Goal: Answer question/provide support: Share knowledge or assist other users

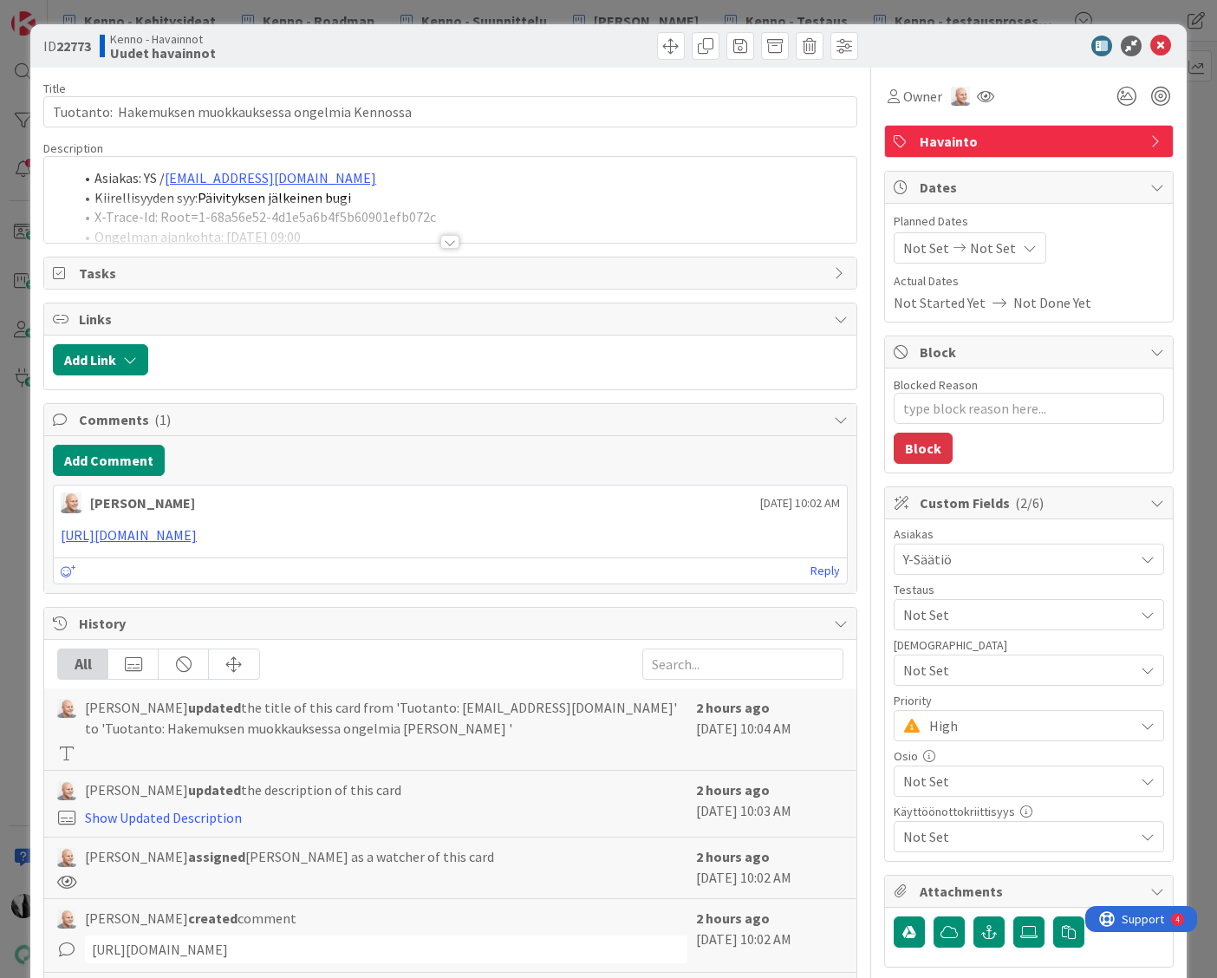
type textarea "x"
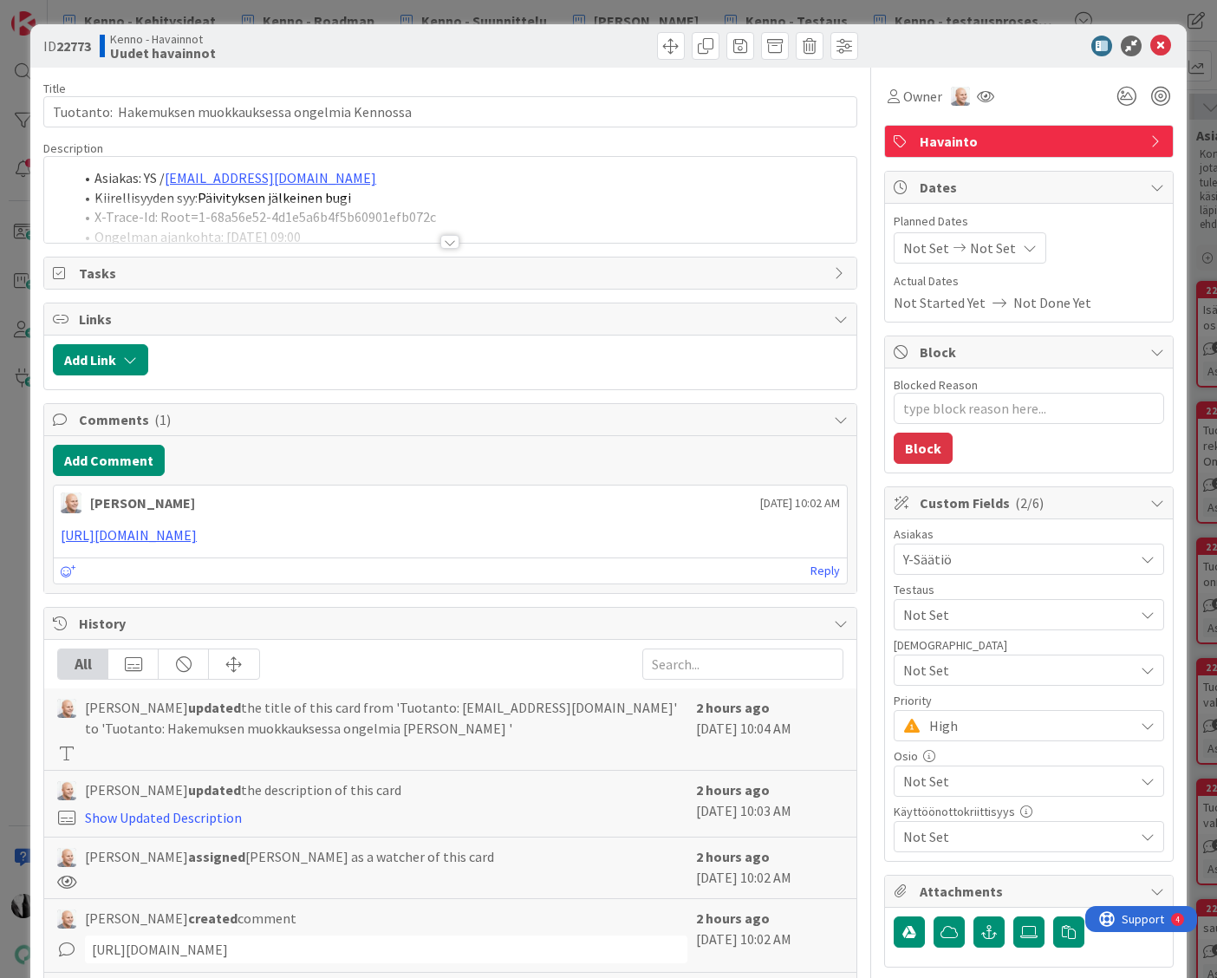
scroll to position [32, 0]
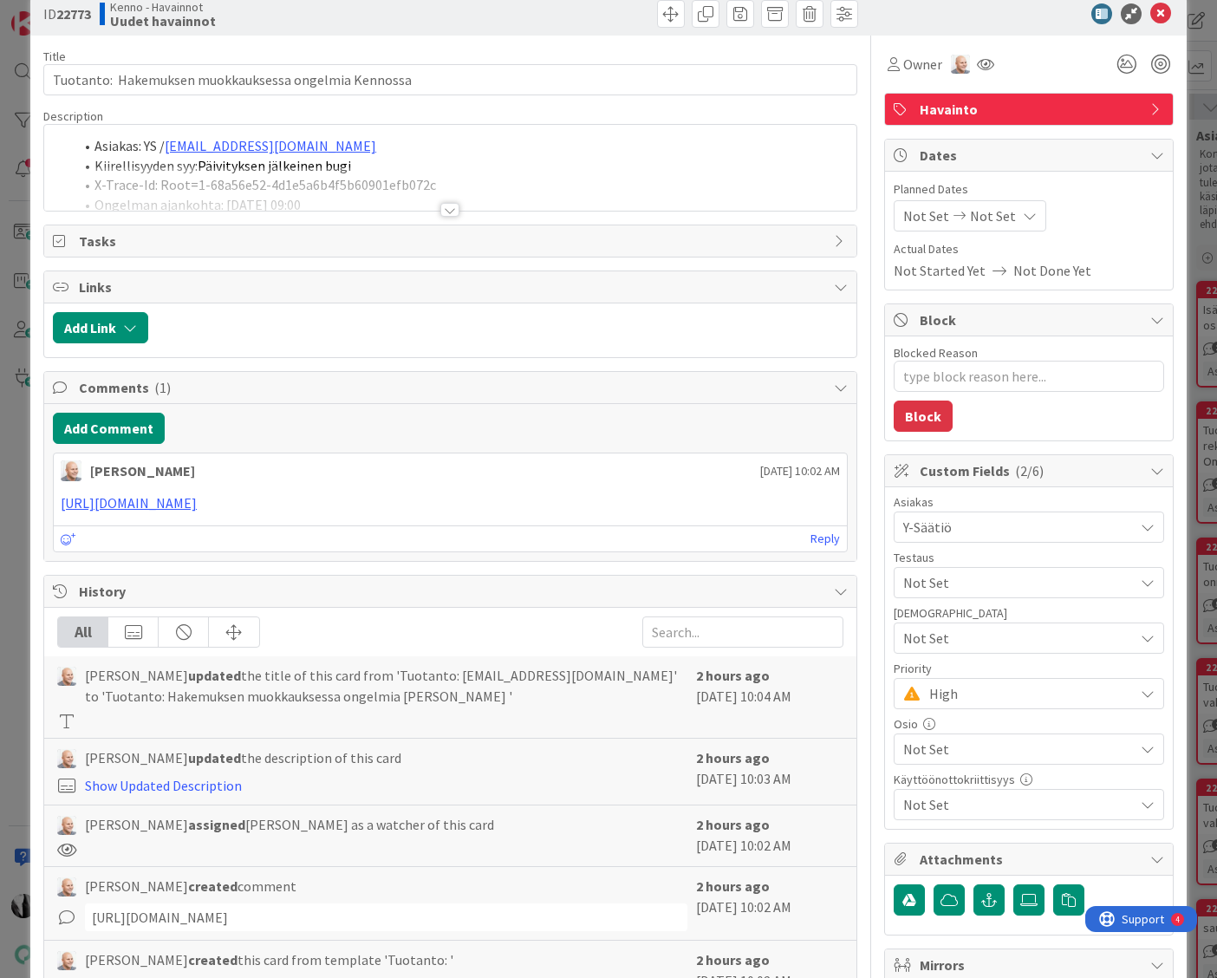
click at [448, 210] on div at bounding box center [449, 210] width 19 height 14
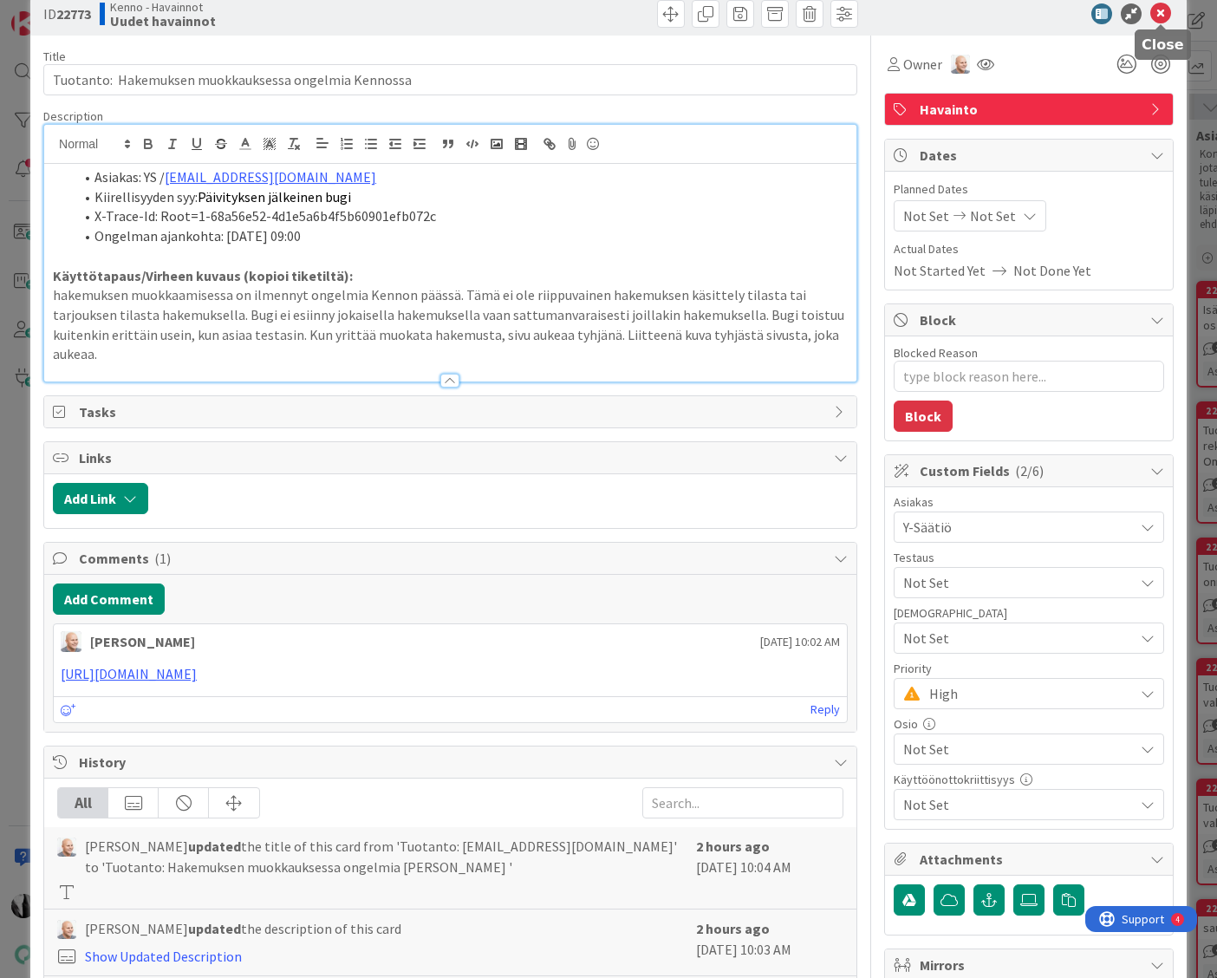
click at [1164, 12] on icon at bounding box center [1161, 13] width 21 height 21
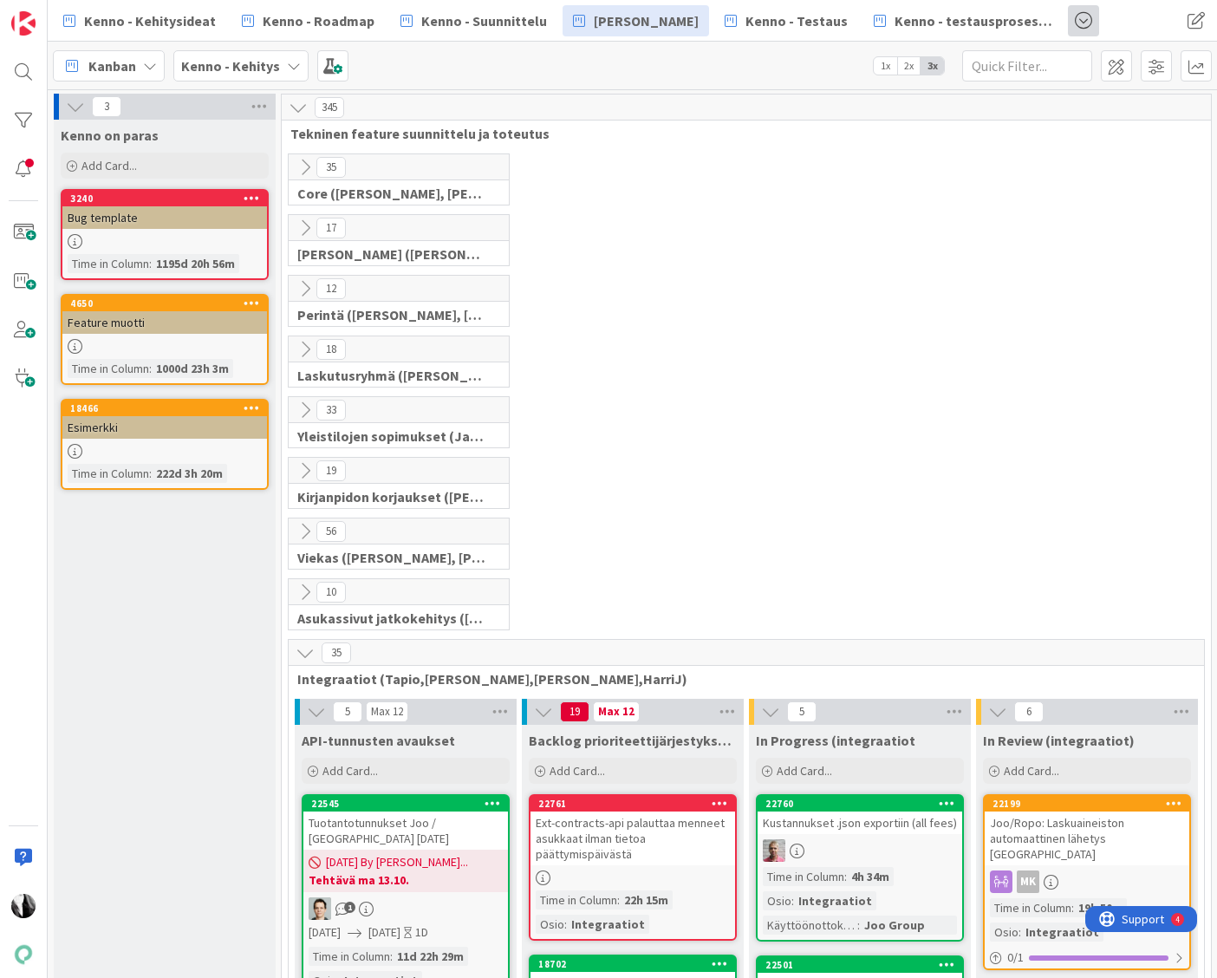
click at [1068, 23] on span at bounding box center [1083, 20] width 31 height 31
click at [952, 93] on link "[PERSON_NAME]" at bounding box center [984, 89] width 229 height 29
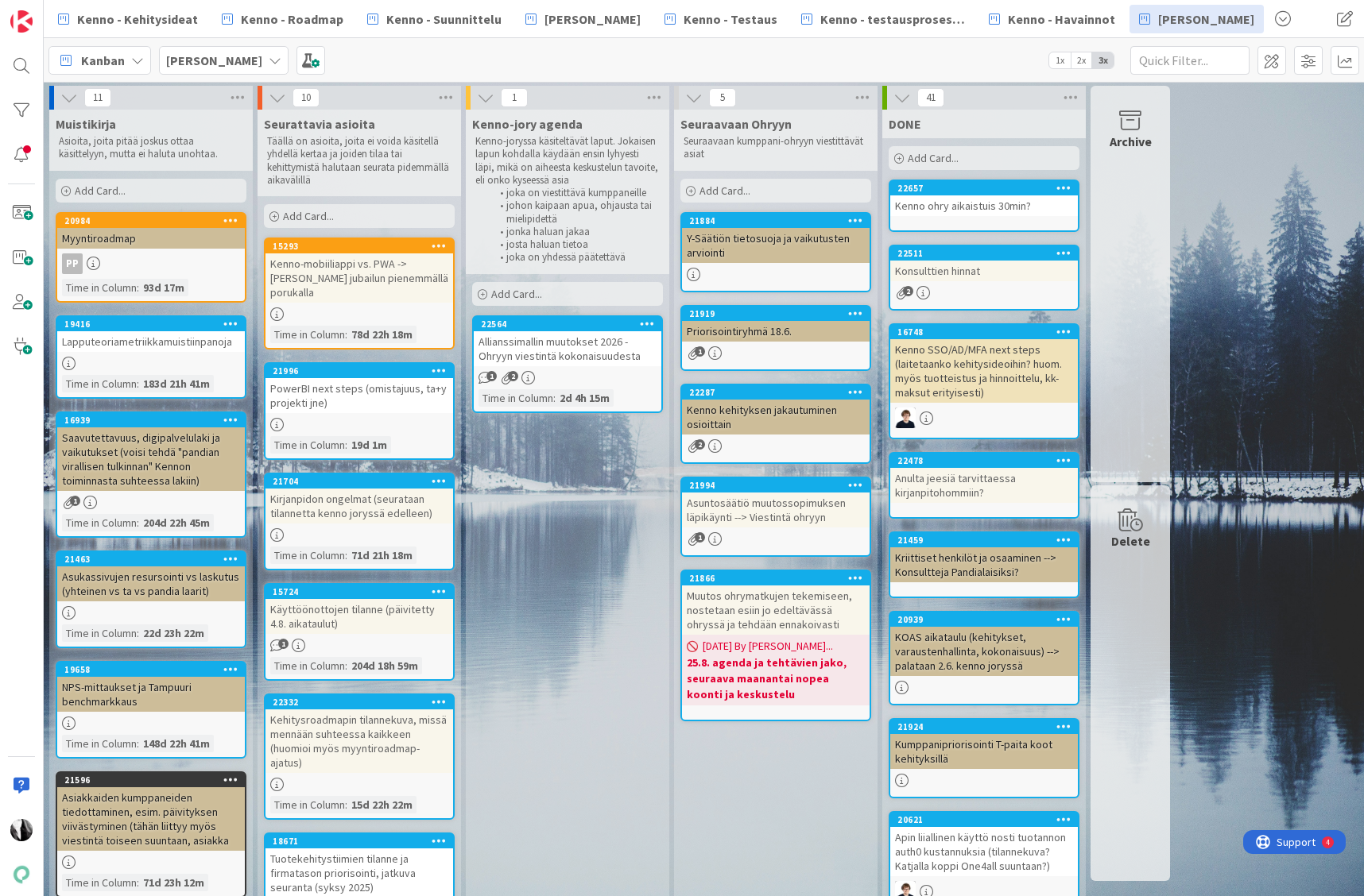
click at [558, 293] on div "Add Card..." at bounding box center [567, 294] width 191 height 24
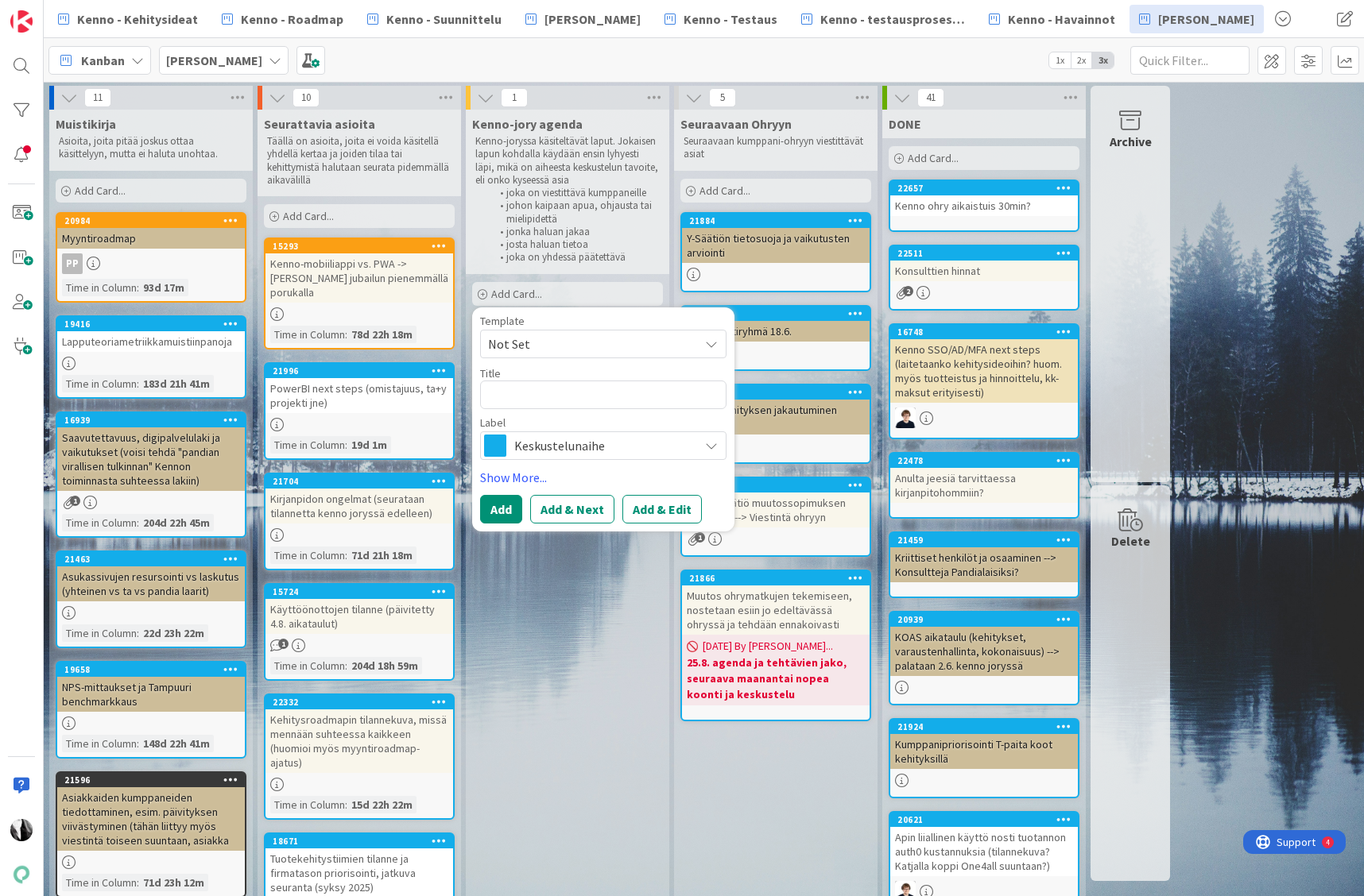
type textarea "x"
type textarea "k"
type textarea "x"
type textarea "ke"
type textarea "x"
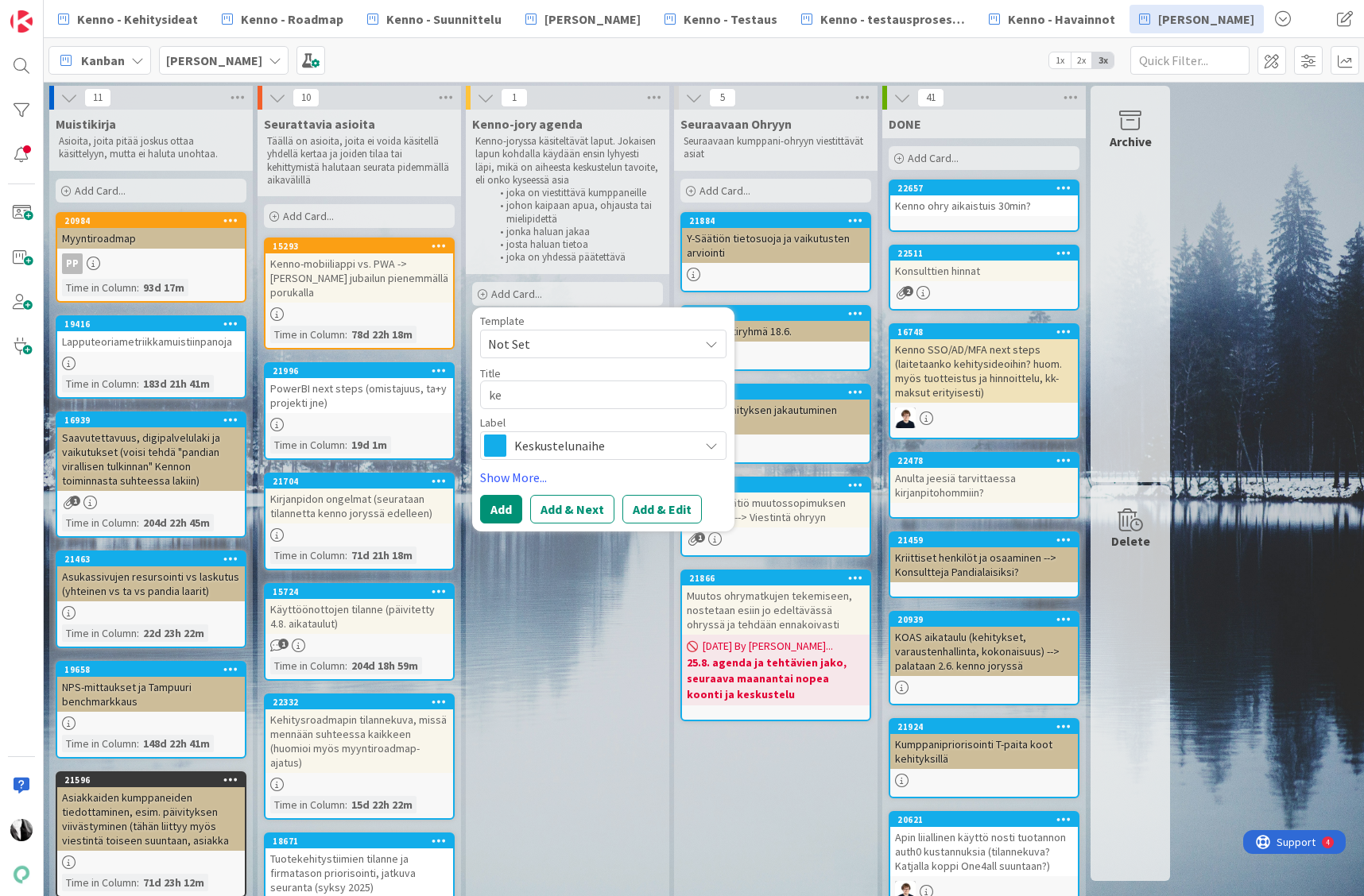
type textarea "ke"
type textarea "x"
type textarea "ke 2"
type textarea "x"
type textarea "ke 28"
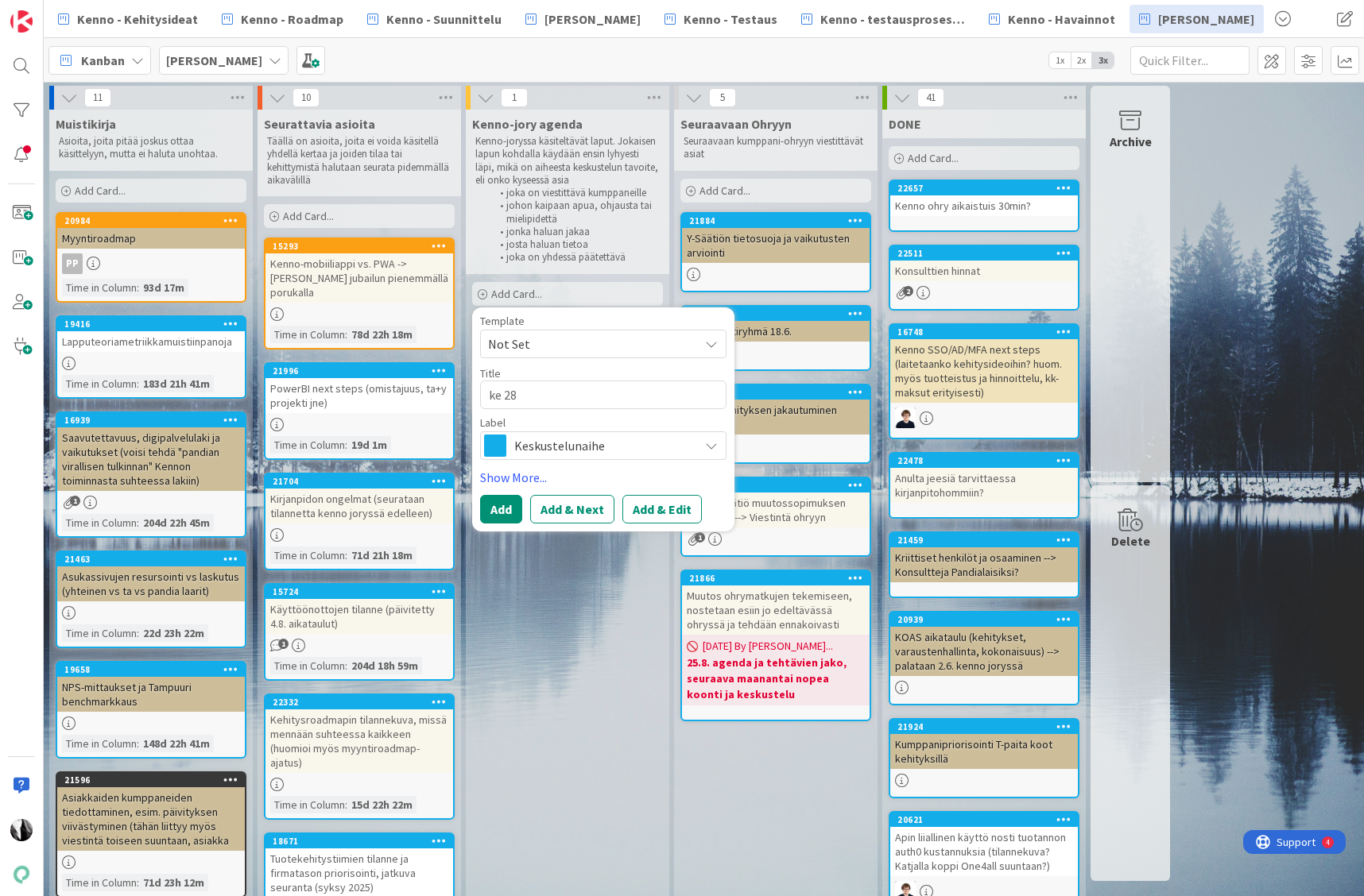
type textarea "x"
type textarea "ke 28."
type textarea "x"
type textarea "ke 28.8"
type textarea "x"
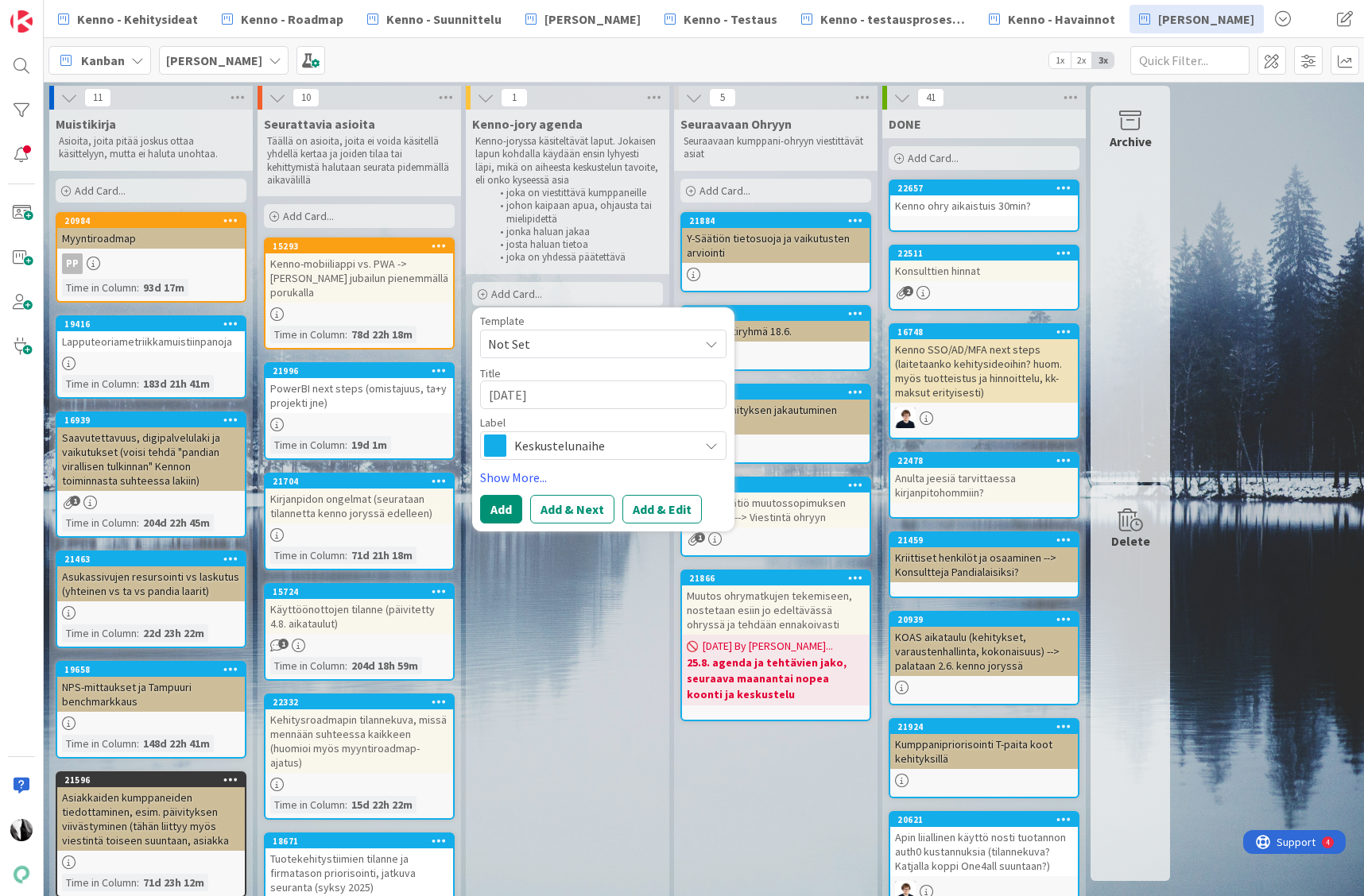
type textarea "ke 28.8."
type textarea "x"
type textarea "ke 28.8."
type textarea "x"
type textarea "ke 28.8. p"
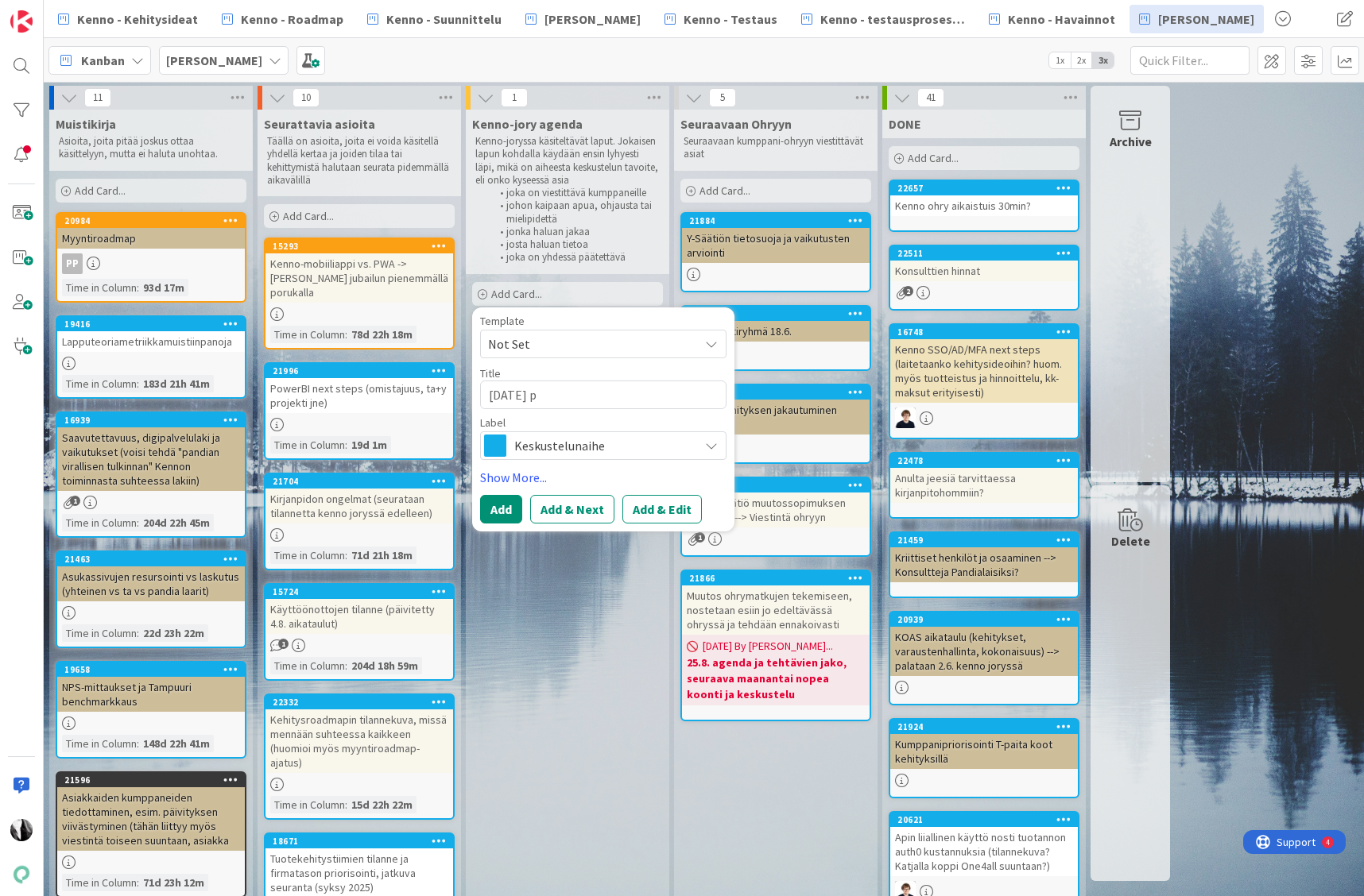
type textarea "x"
type textarea "ke 28.8. pr"
type textarea "x"
type textarea "ke 28.8. pri"
type textarea "x"
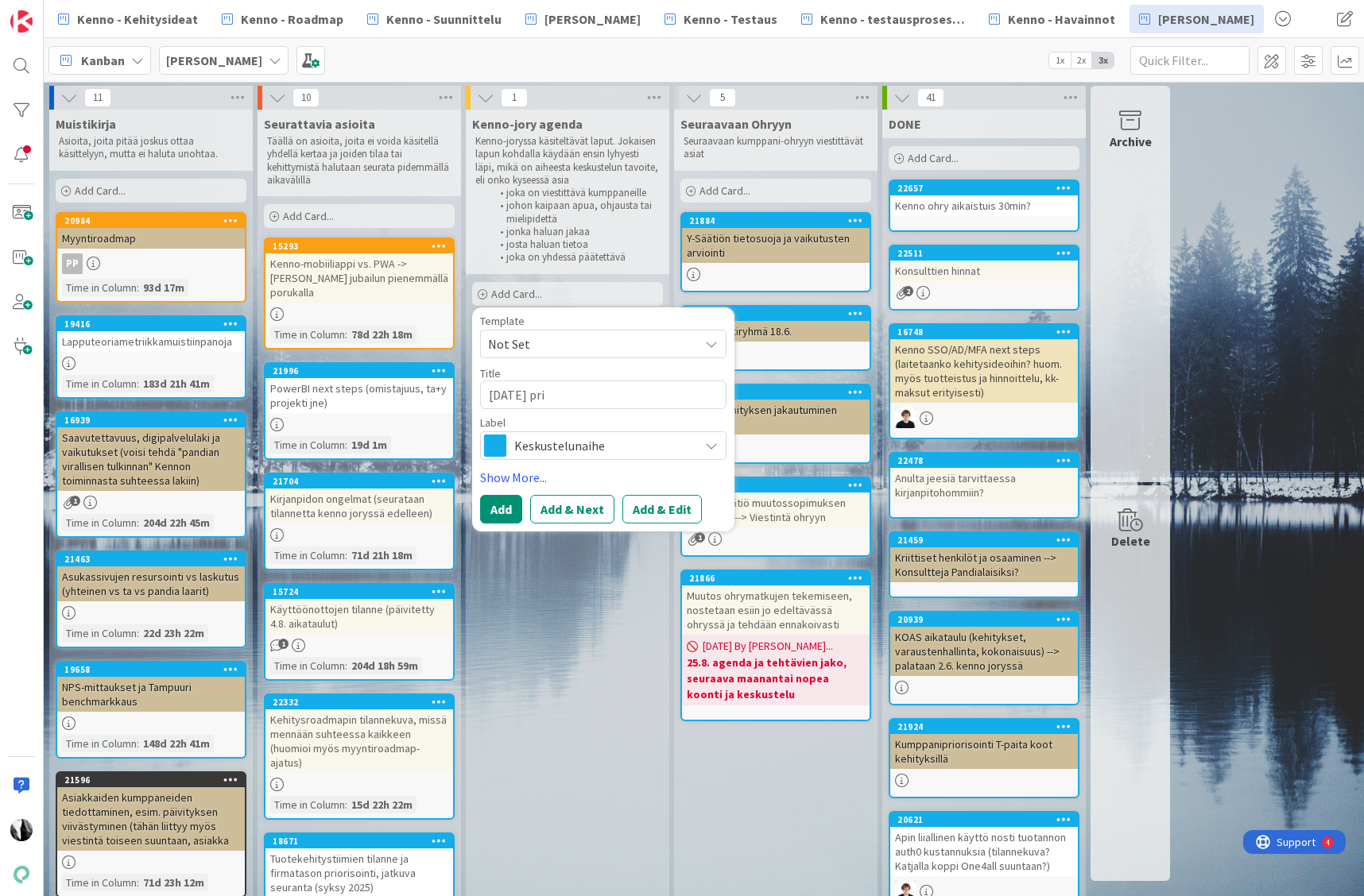
type textarea "ke 28.8. prio"
type textarea "x"
type textarea "ke 28.8. prior"
type textarea "x"
type textarea "ke 28.8. priori"
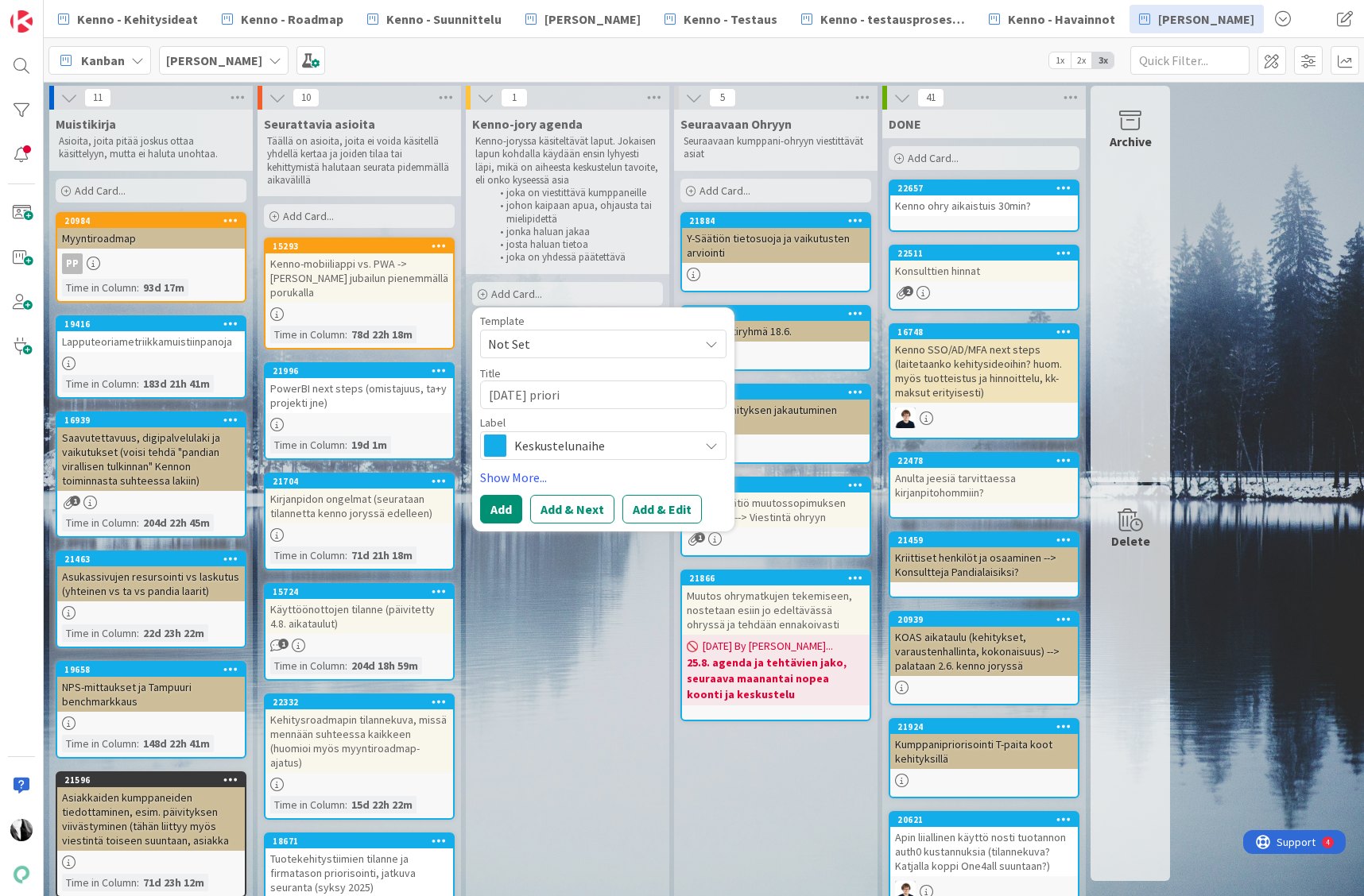
type textarea "x"
type textarea "ke 28.8. prioris"
type textarea "x"
type textarea "ke 28.8. prioriso"
type textarea "x"
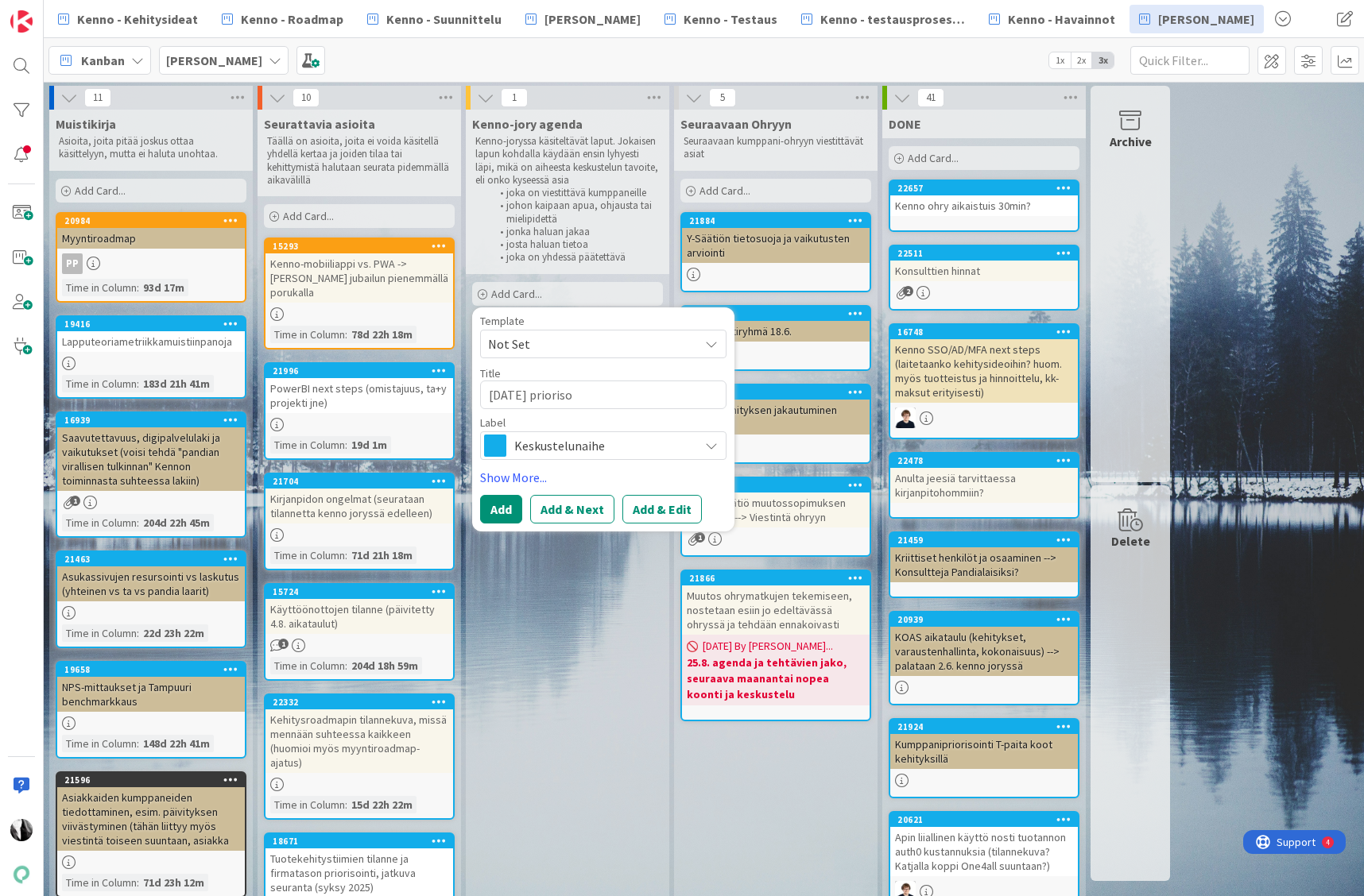
type textarea "ke 28.8. priorisoi"
type textarea "x"
type textarea "ke 28.8. priorisoint"
type textarea "x"
type textarea "ke 28.8. priorisointi"
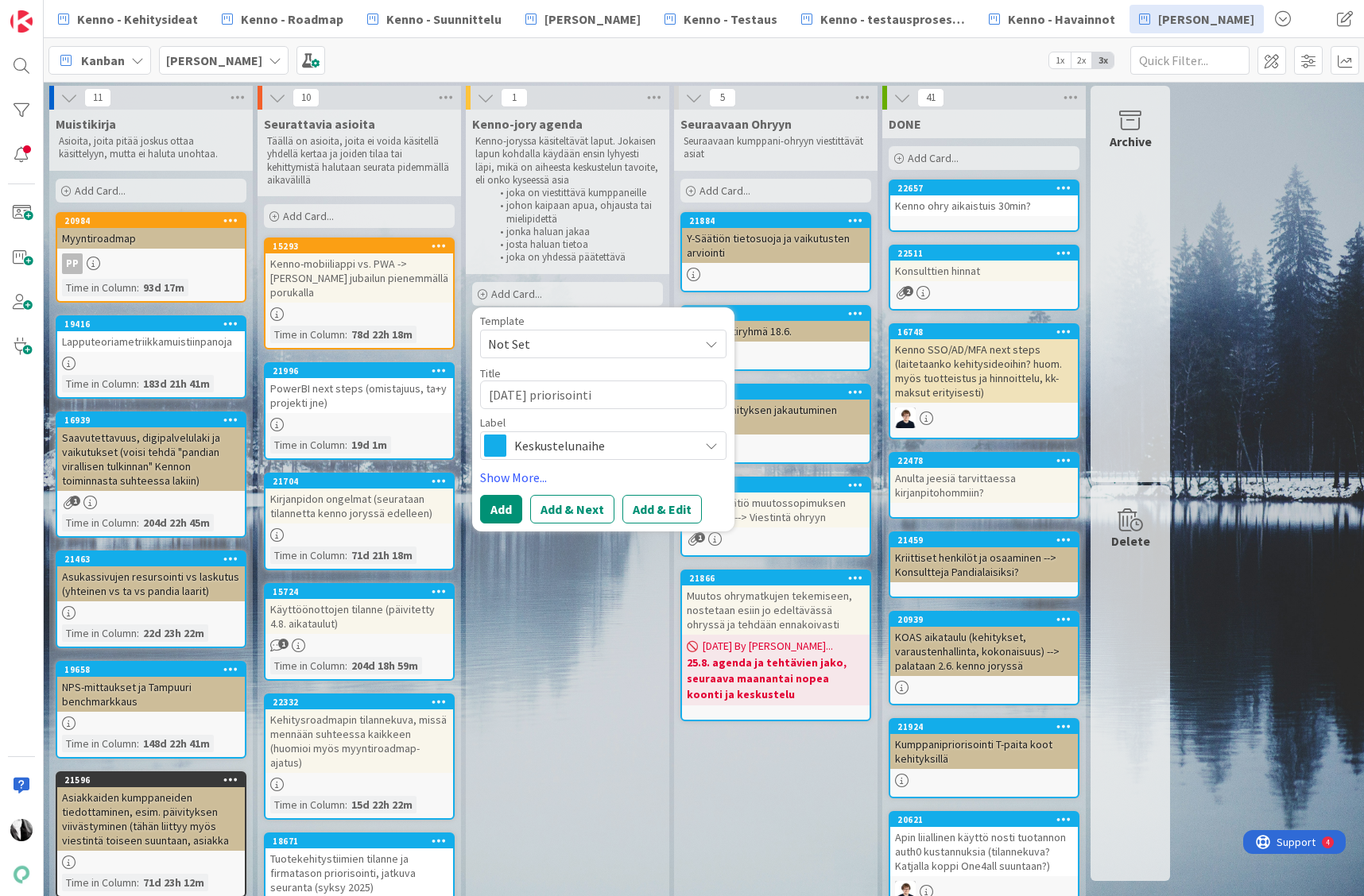
type textarea "x"
type textarea "ke 28.8. priorisointir"
type textarea "x"
type textarea "ke 28.8. priorisointiry"
type textarea "x"
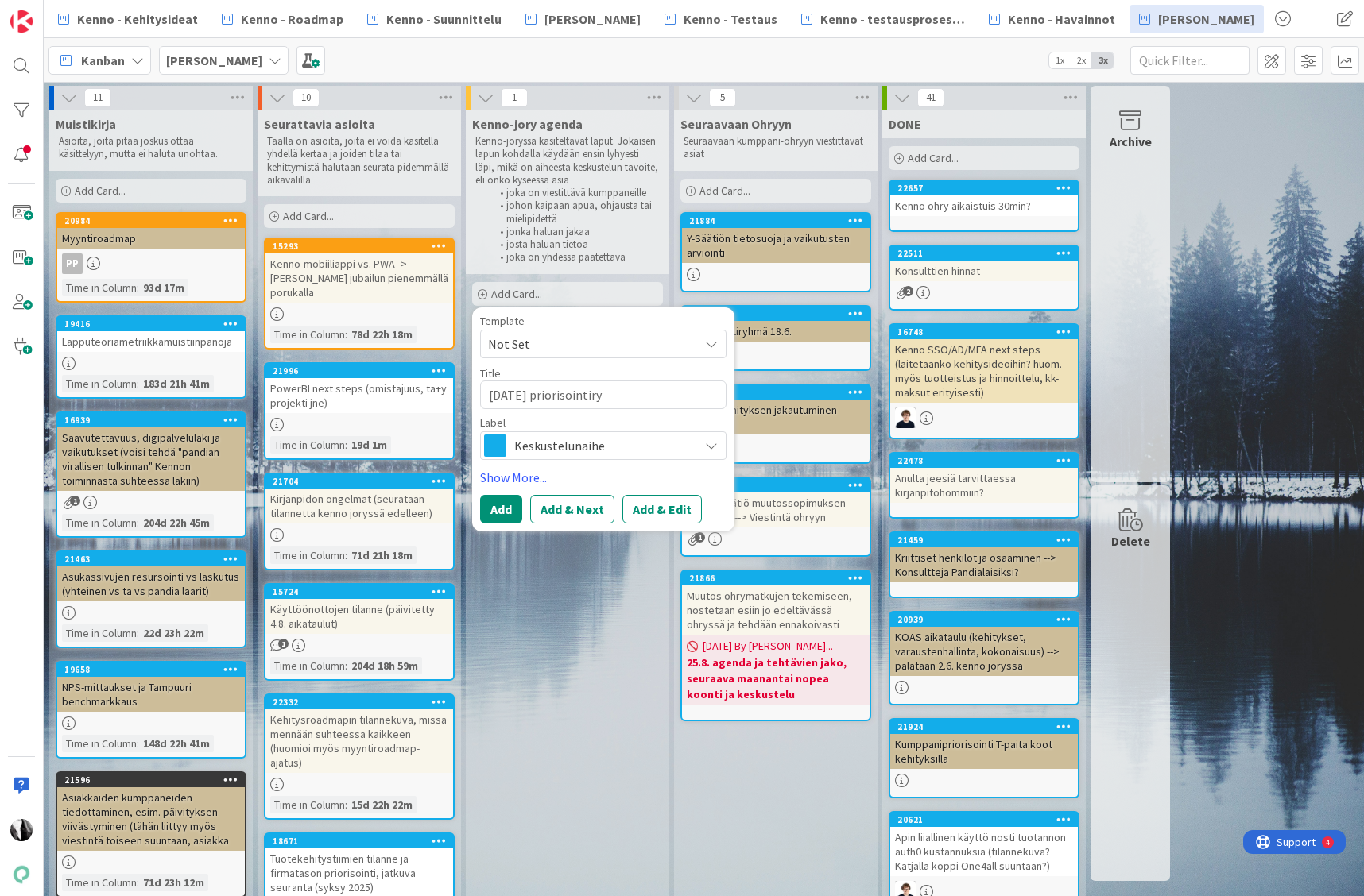
type textarea "ke 28.8. priorisointiryh"
type textarea "x"
type textarea "ke 28.8. priorisointiryhm"
type textarea "x"
type textarea "ke 28.8. priorisointiryhmä"
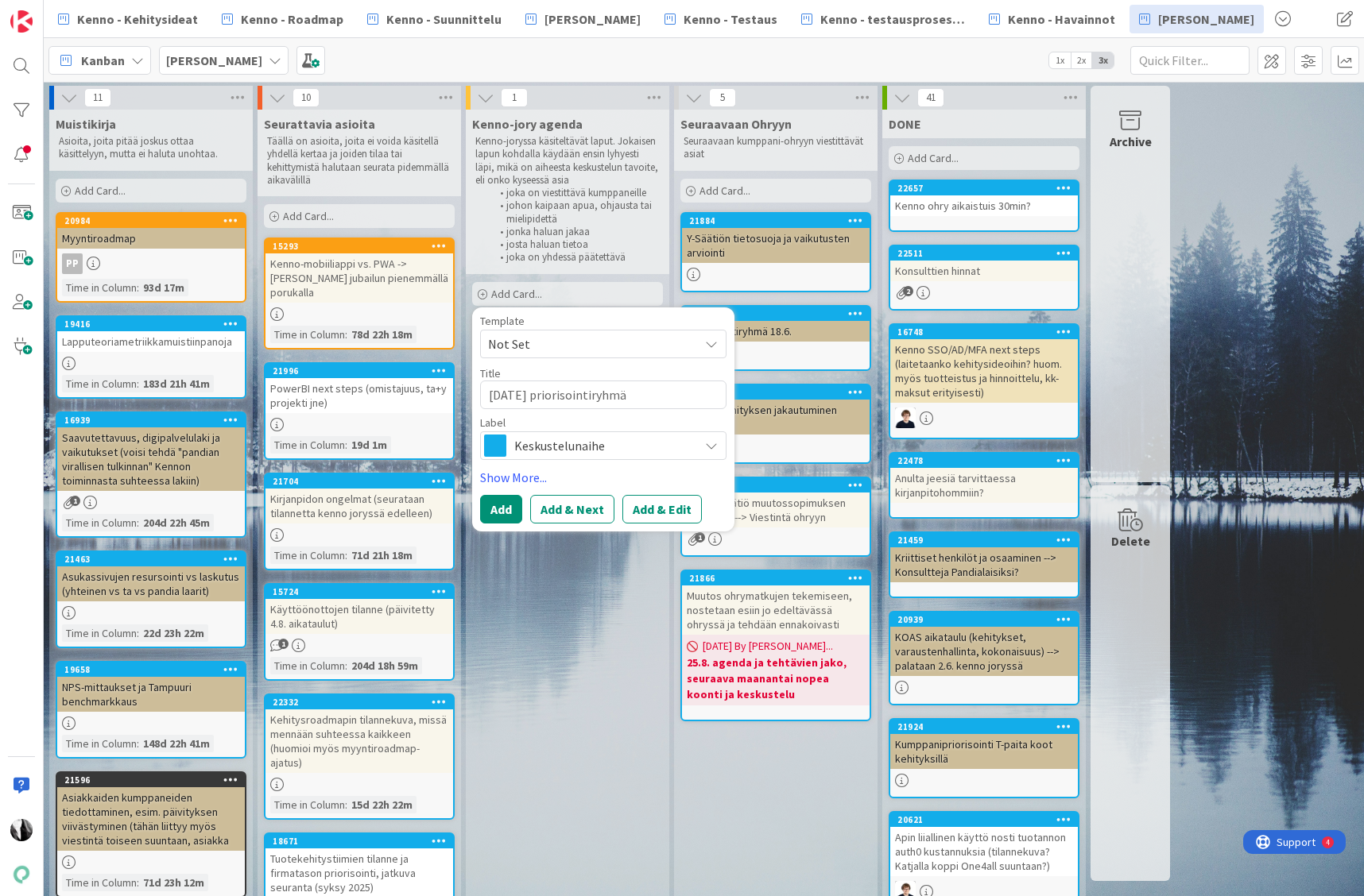
click at [588, 443] on span "Keskustelunaihe" at bounding box center [602, 445] width 176 height 22
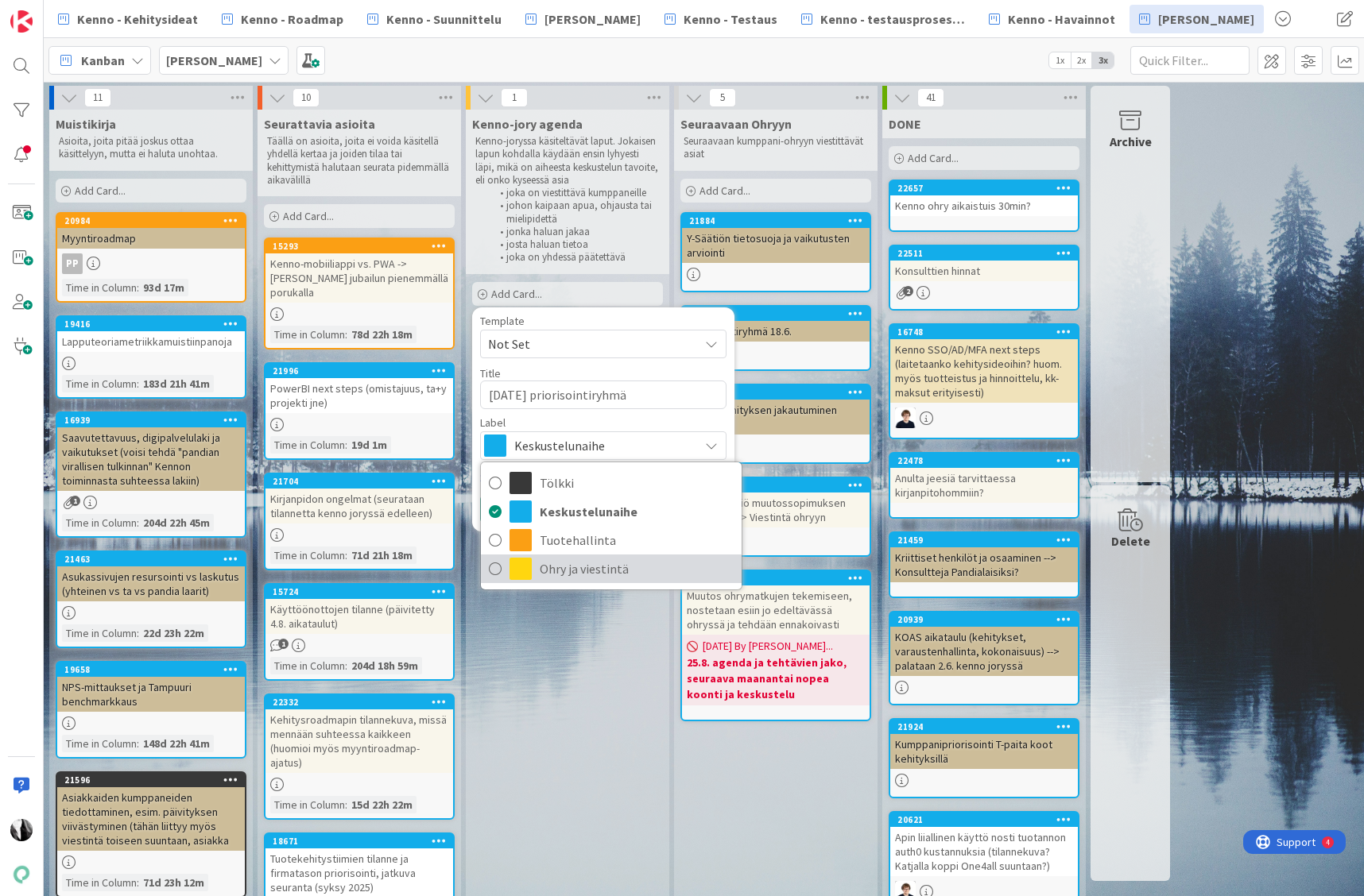
click at [583, 569] on span "Ohry ja viestintä" at bounding box center [637, 569] width 194 height 24
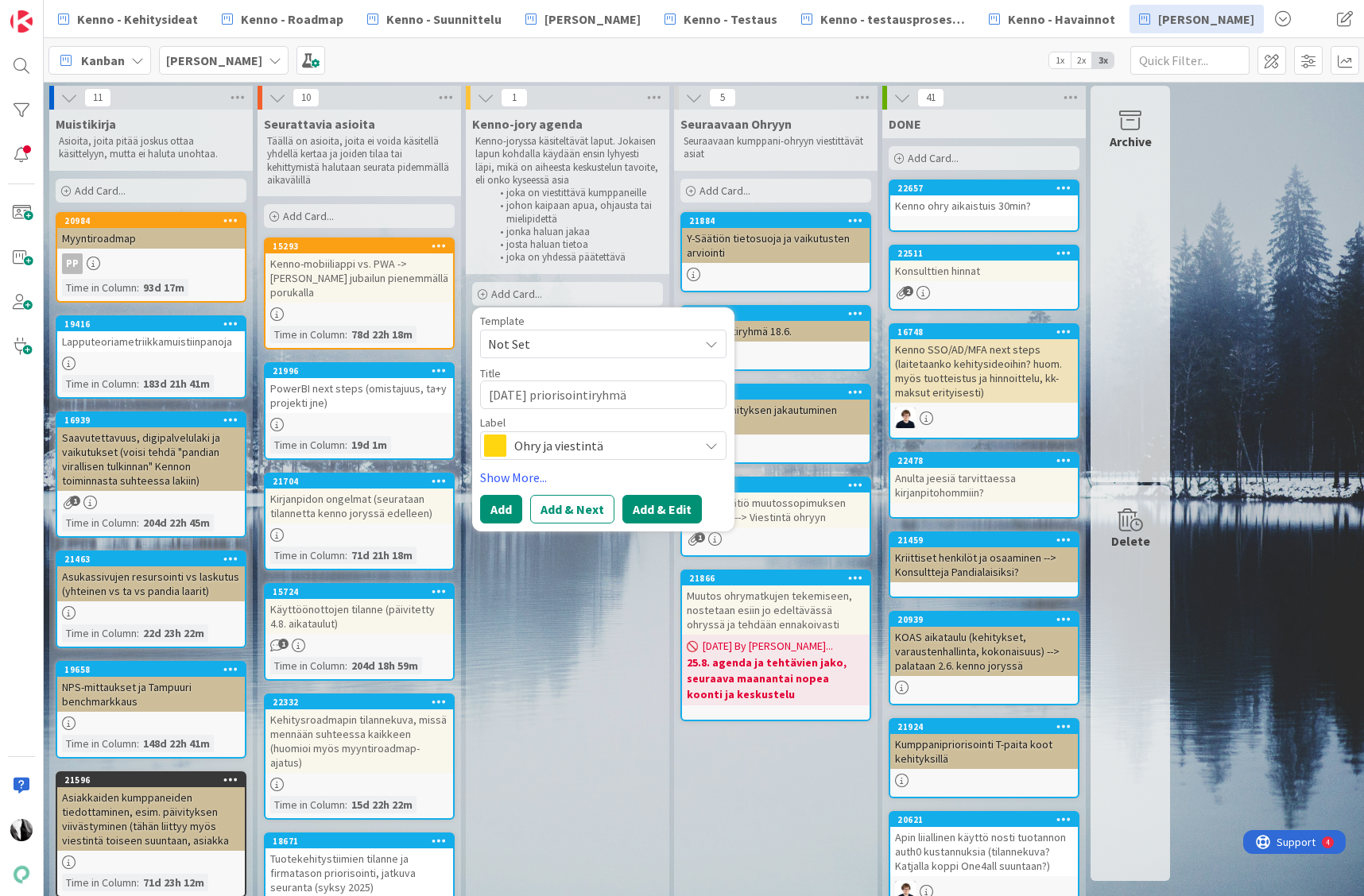
click at [667, 508] on button "Add & Edit" at bounding box center [662, 508] width 80 height 28
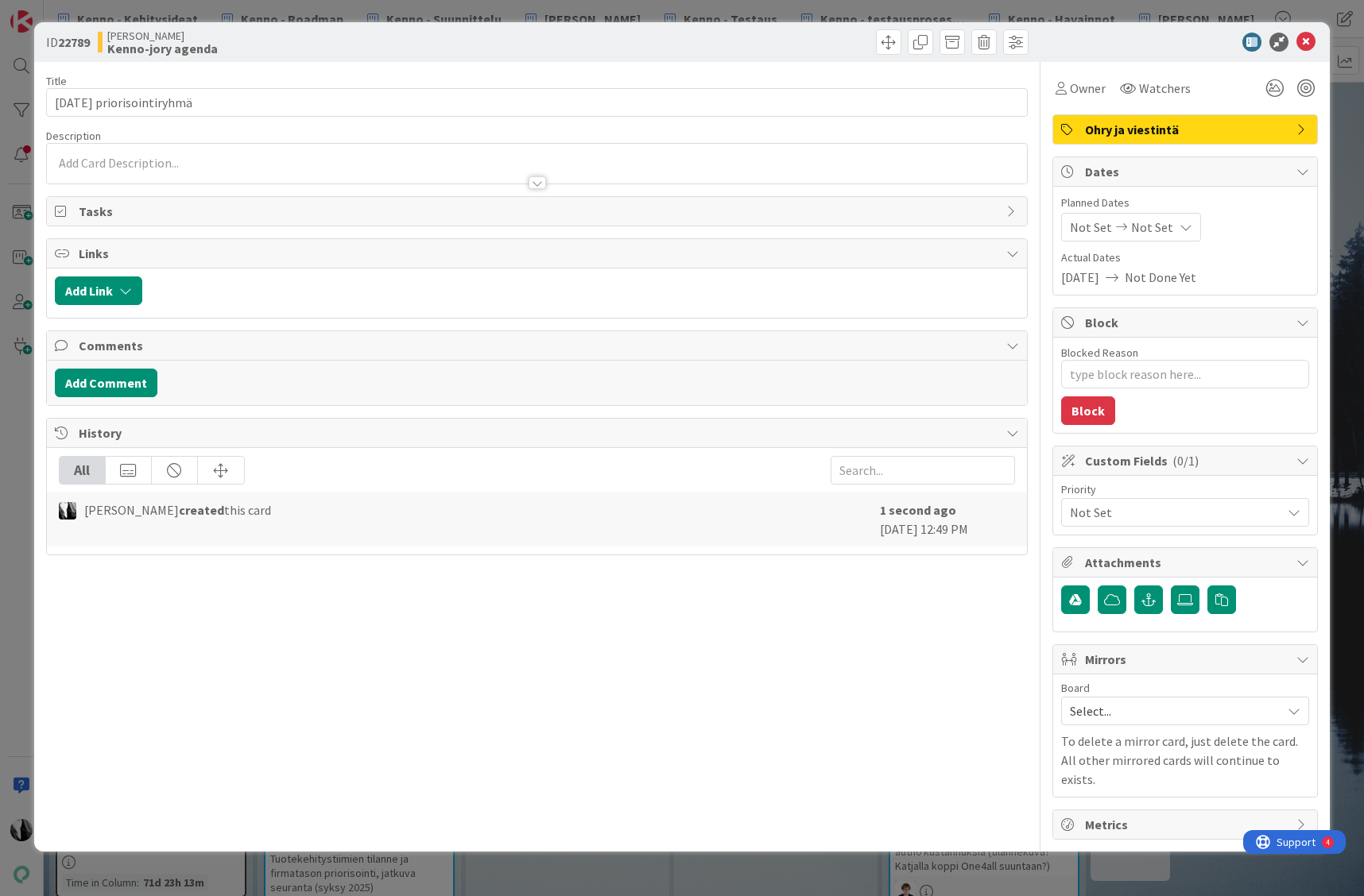
type textarea "x"
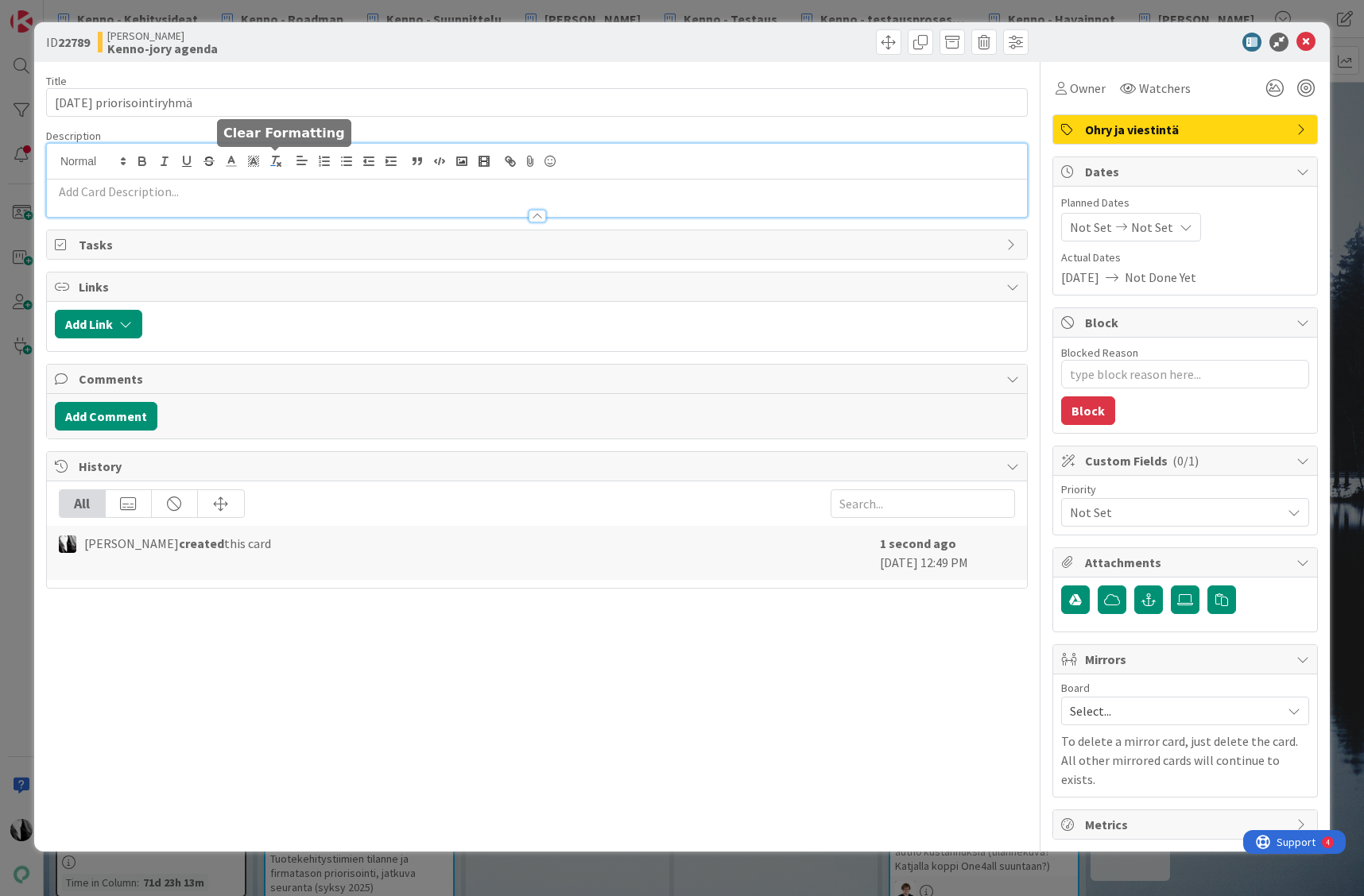
click at [276, 158] on div at bounding box center [536, 180] width 980 height 73
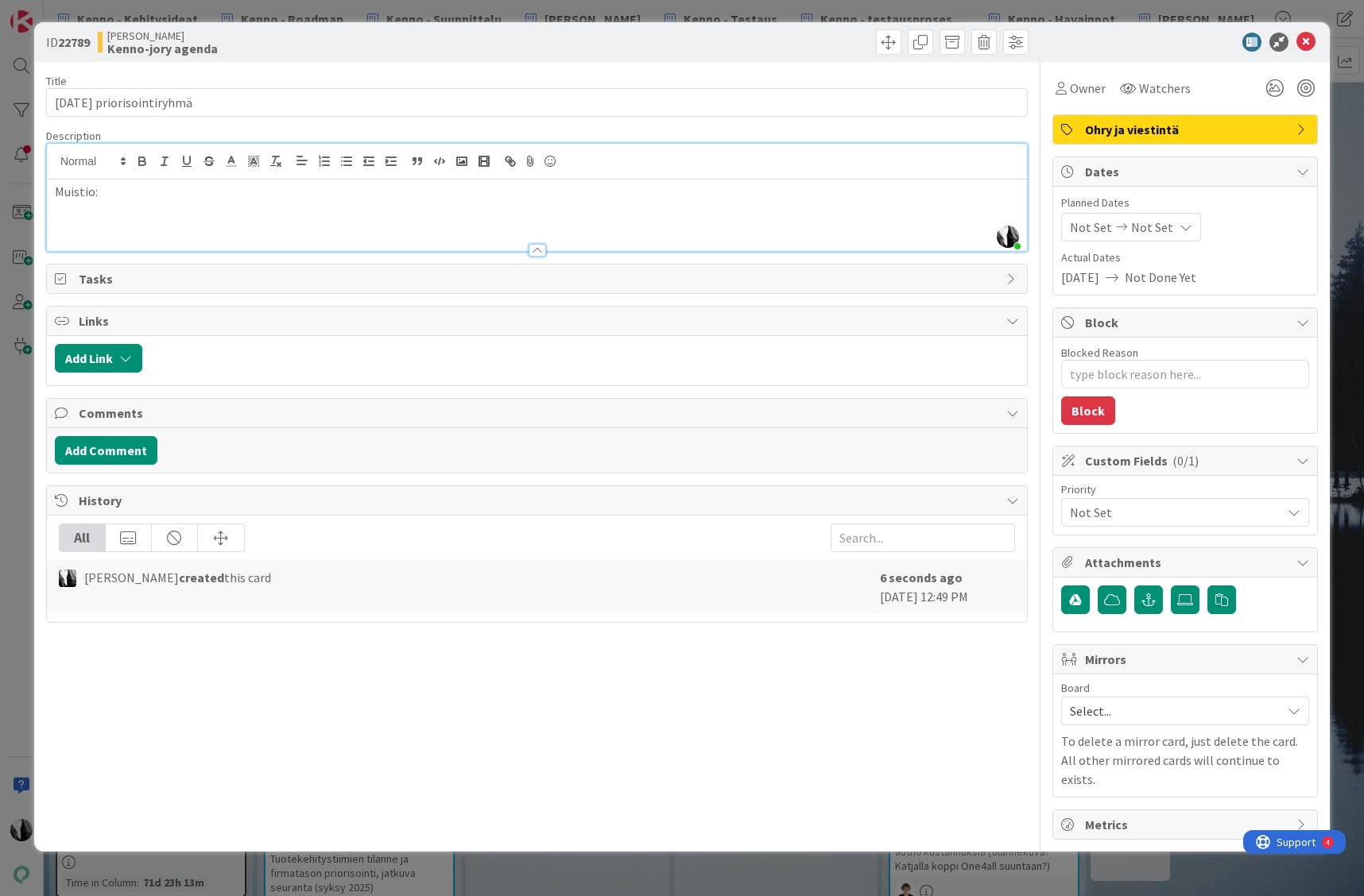
click at [60, 191] on p "Muistio:" at bounding box center [537, 191] width 964 height 18
drag, startPoint x: 60, startPoint y: 191, endPoint x: 193, endPoint y: 190, distance: 133.0
click at [60, 191] on p "Muistio:" at bounding box center [537, 191] width 964 height 18
click at [187, 194] on p "Sisäinen muistio:" at bounding box center [537, 191] width 964 height 18
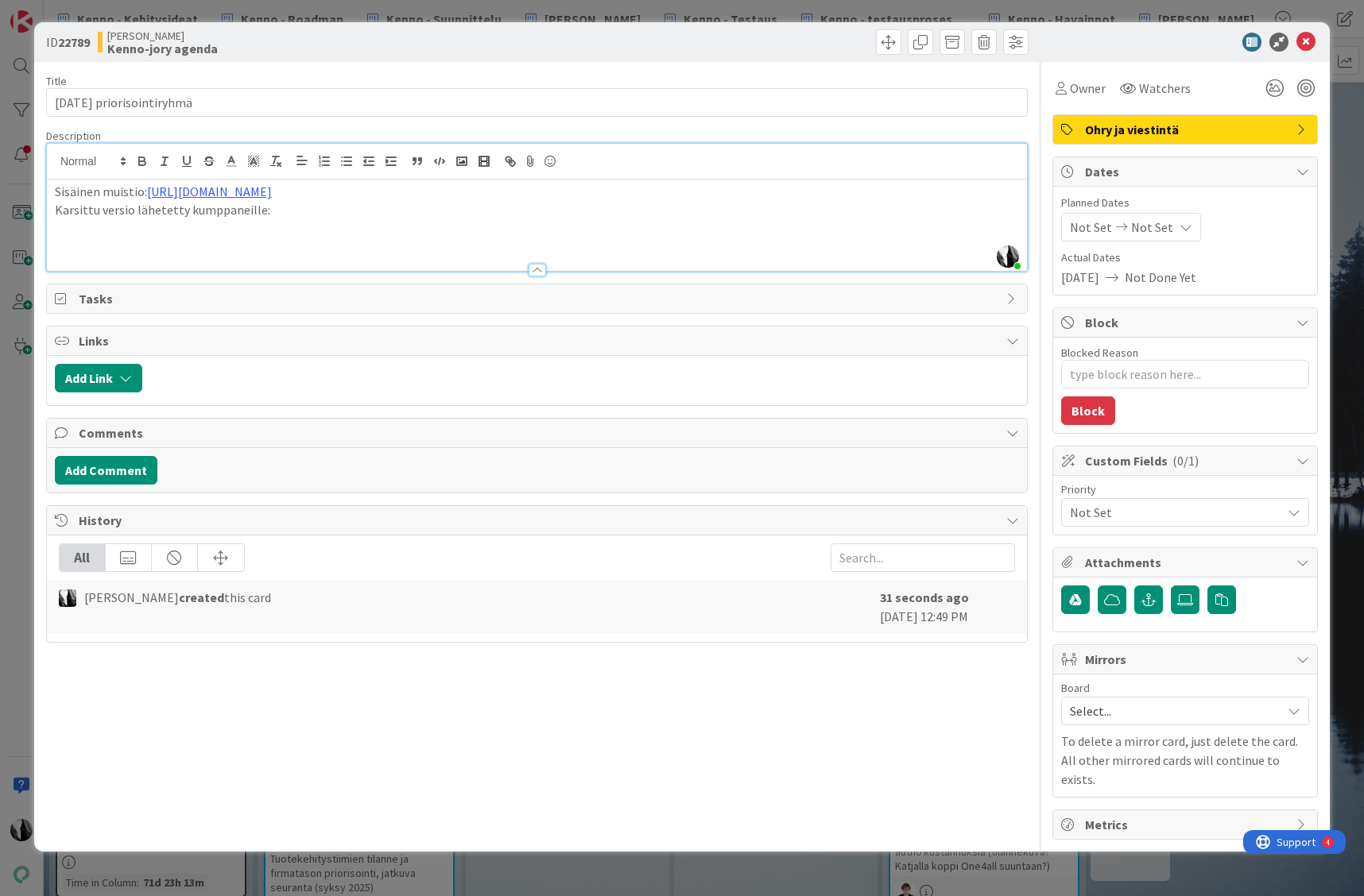
click at [210, 231] on p at bounding box center [537, 227] width 964 height 18
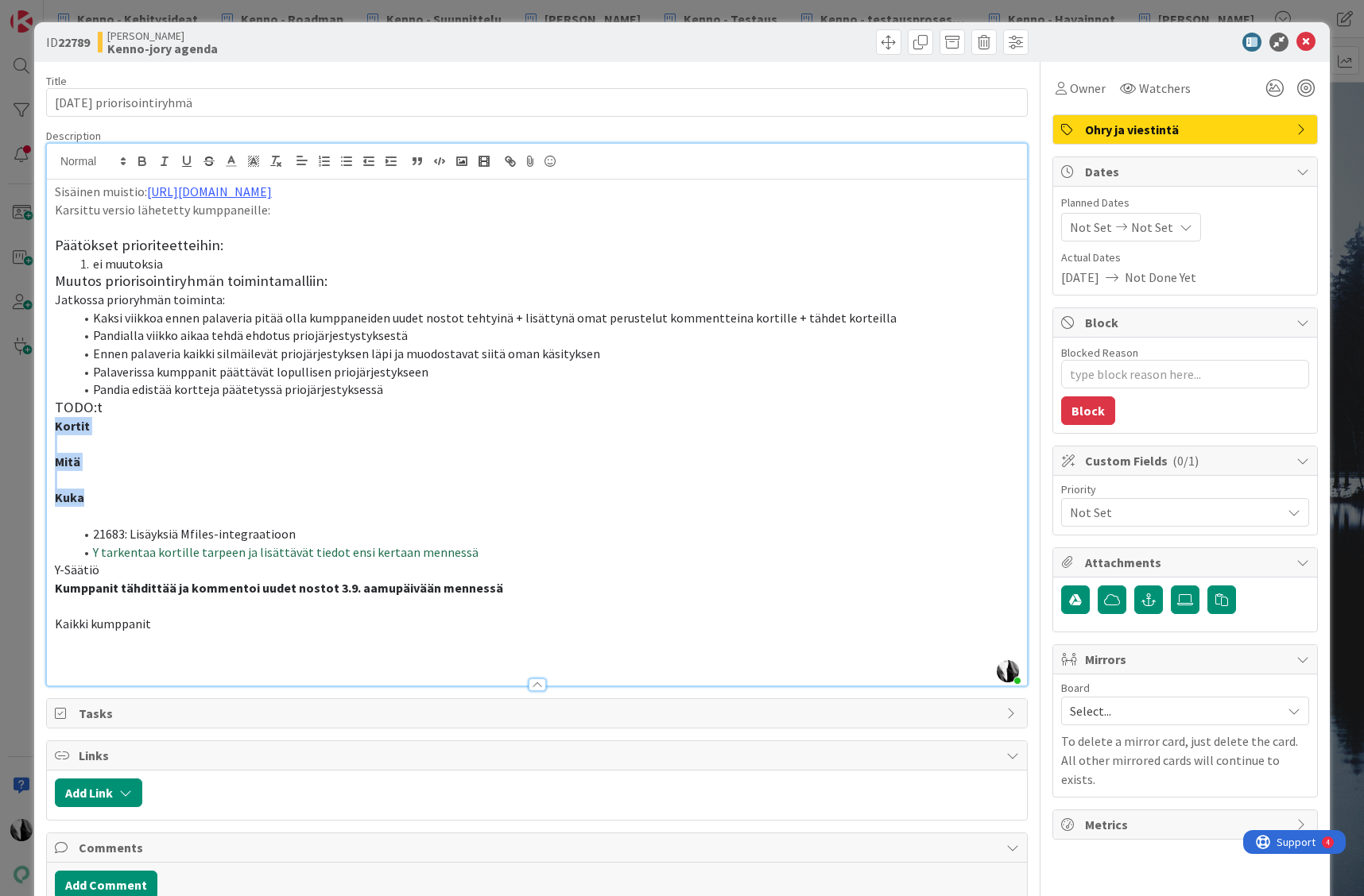
drag, startPoint x: 55, startPoint y: 429, endPoint x: 99, endPoint y: 496, distance: 80.2
click at [96, 497] on div "Sisäinen muistio: https://pandia-oy.atlassian.net/wiki/spaces/KEN/pages/1244004…" at bounding box center [536, 432] width 980 height 506
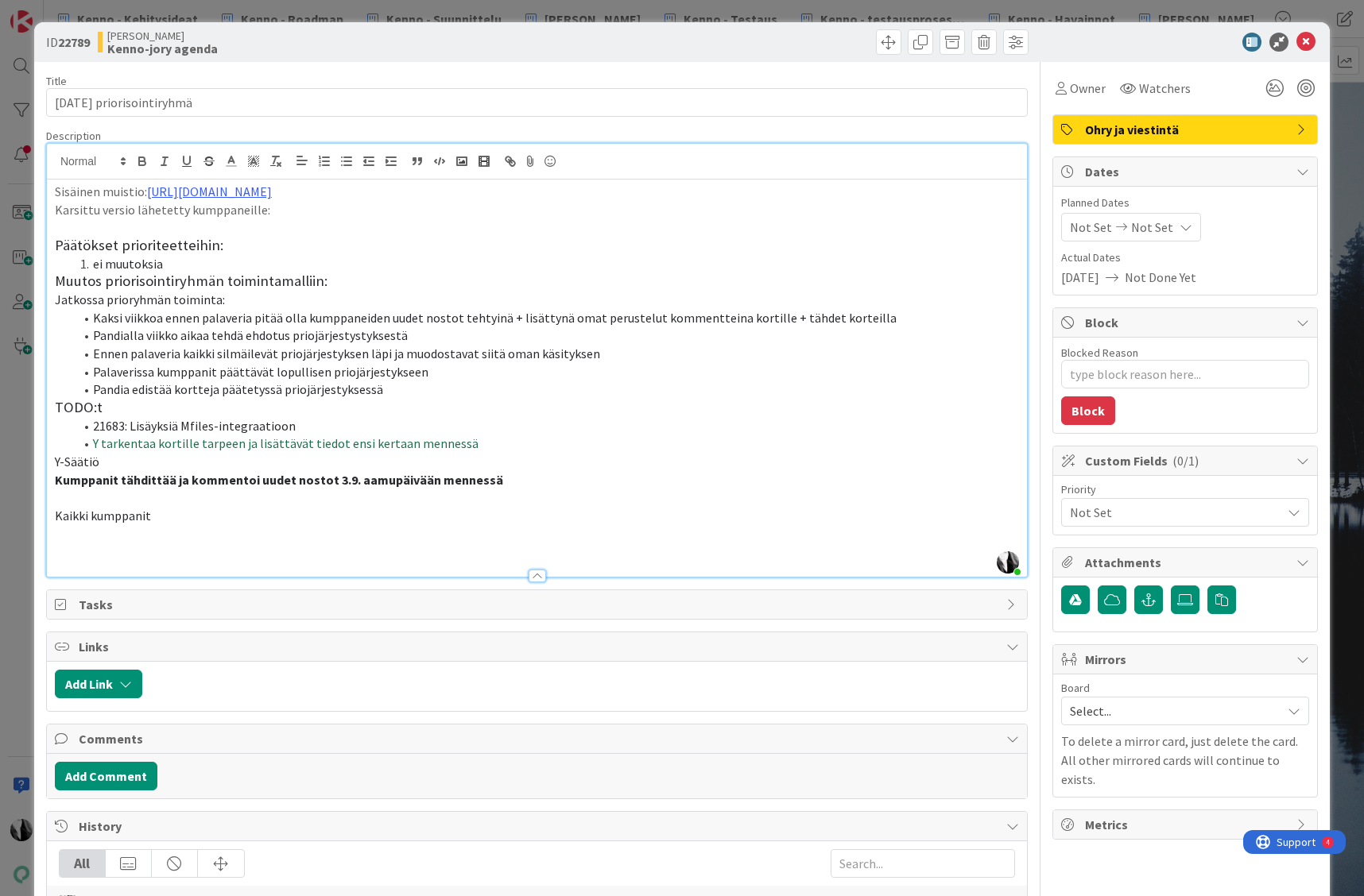
click at [93, 443] on span "Y tarkentaa kortille tarpeen ja lisättävät tiedot ensi kertaan mennessä" at bounding box center [285, 443] width 386 height 16
drag, startPoint x: 114, startPoint y: 460, endPoint x: 435, endPoint y: 443, distance: 321.4
click at [43, 459] on div "ID 22789 Kenno JoRy Kenno-jory agenda Title 26 / 128 ke 28.8. priorisointiryhmä…" at bounding box center [681, 491] width 1295 height 938
click at [92, 441] on li "Y tarkentaa kortille tarpeen ja lisättävät tiedot ensi kertaan mennessä" at bounding box center [546, 443] width 945 height 18
click at [77, 463] on p at bounding box center [537, 462] width 964 height 18
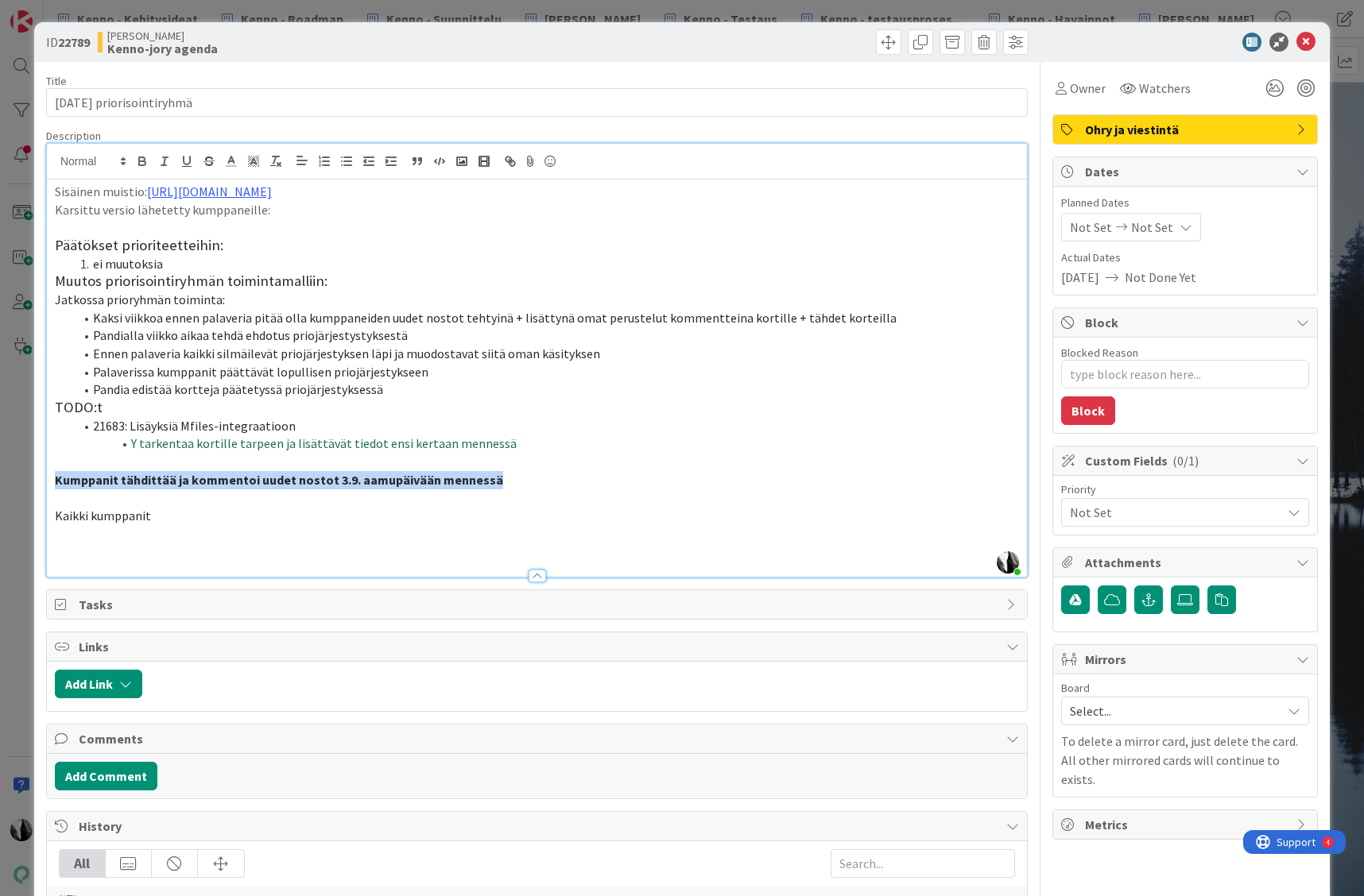
drag, startPoint x: 500, startPoint y: 482, endPoint x: 40, endPoint y: 475, distance: 460.1
click at [40, 475] on div "ID 22789 Kenno JoRy Kenno-jory agenda Title 26 / 128 ke 28.8. priorisointiryhmä…" at bounding box center [681, 491] width 1295 height 938
click at [340, 159] on icon "button" at bounding box center [346, 161] width 15 height 15
click at [138, 158] on icon "button" at bounding box center [142, 161] width 15 height 15
click at [105, 456] on p at bounding box center [537, 462] width 964 height 18
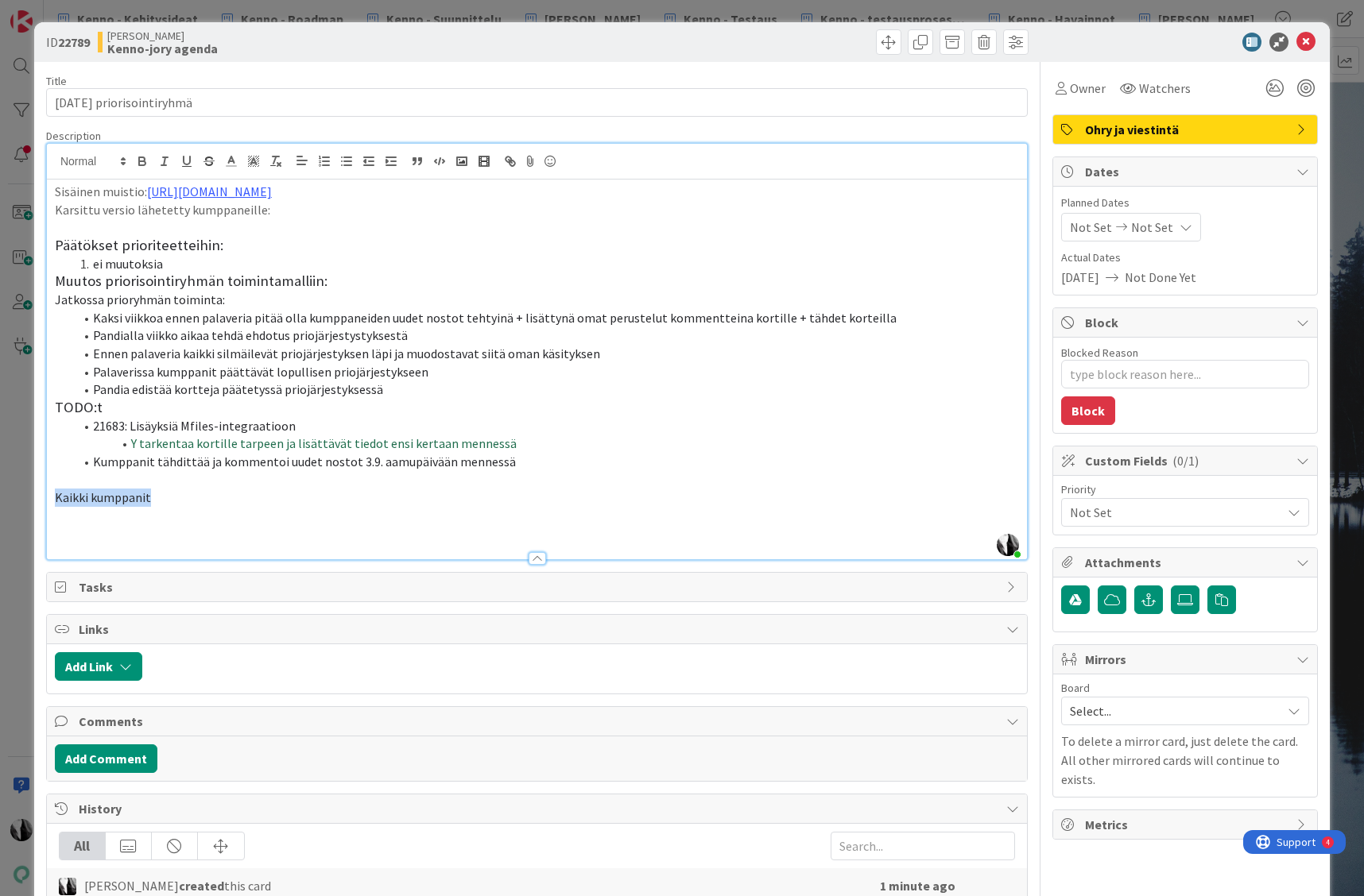
drag, startPoint x: 162, startPoint y: 501, endPoint x: 39, endPoint y: 493, distance: 123.3
click at [39, 494] on div "ID 22789 Kenno JoRy Kenno-jory agenda Title 26 / 128 ke 28.8. priorisointiryhmä…" at bounding box center [681, 482] width 1295 height 921
click at [52, 279] on div "Sisäinen muistio: https://pandia-oy.atlassian.net/wiki/spaces/KEN/pages/1244004…" at bounding box center [536, 369] width 980 height 379
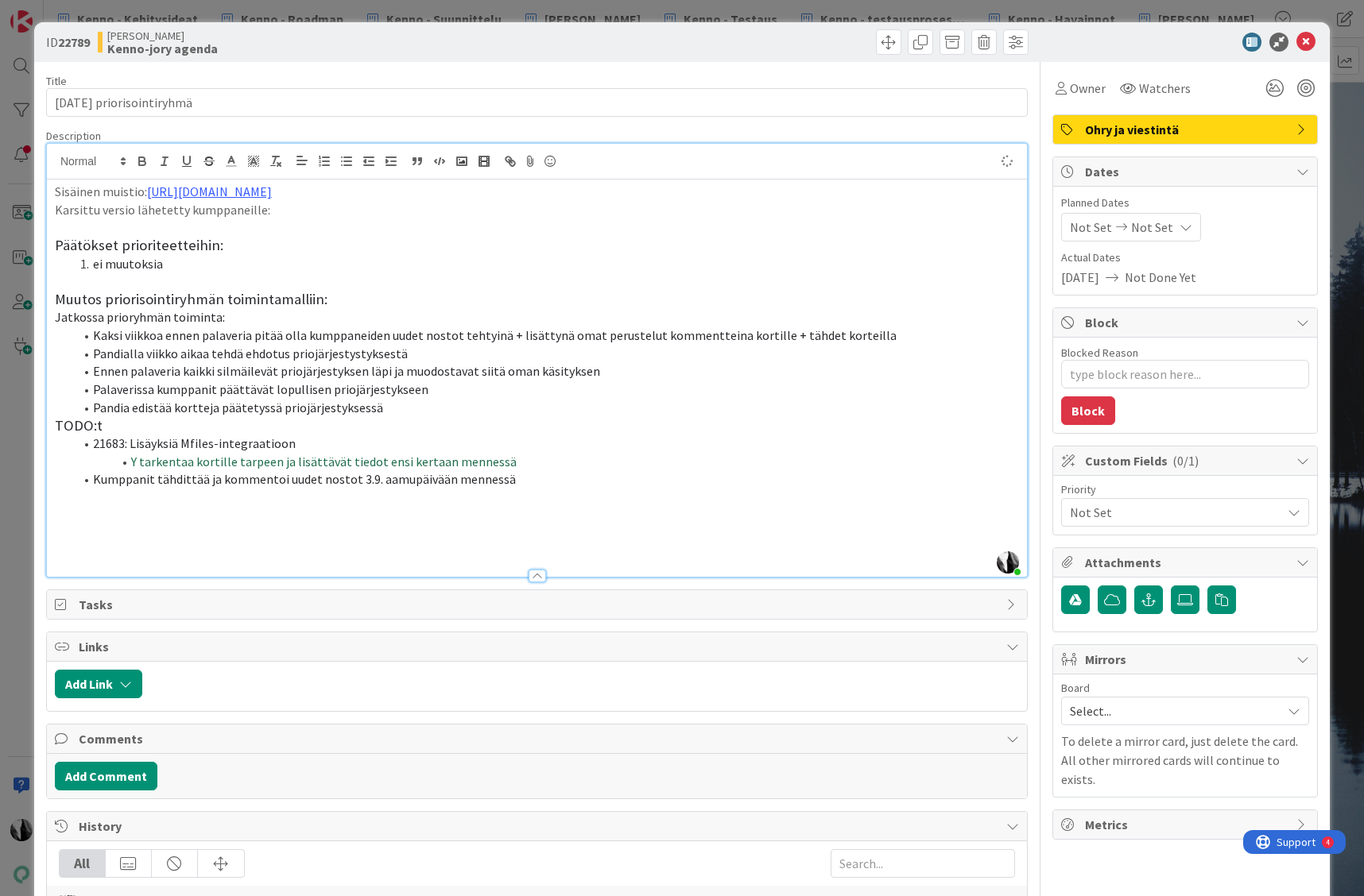
click at [50, 425] on div "Sisäinen muistio: https://pandia-oy.atlassian.net/wiki/spaces/KEN/pages/1244004…" at bounding box center [536, 378] width 980 height 398
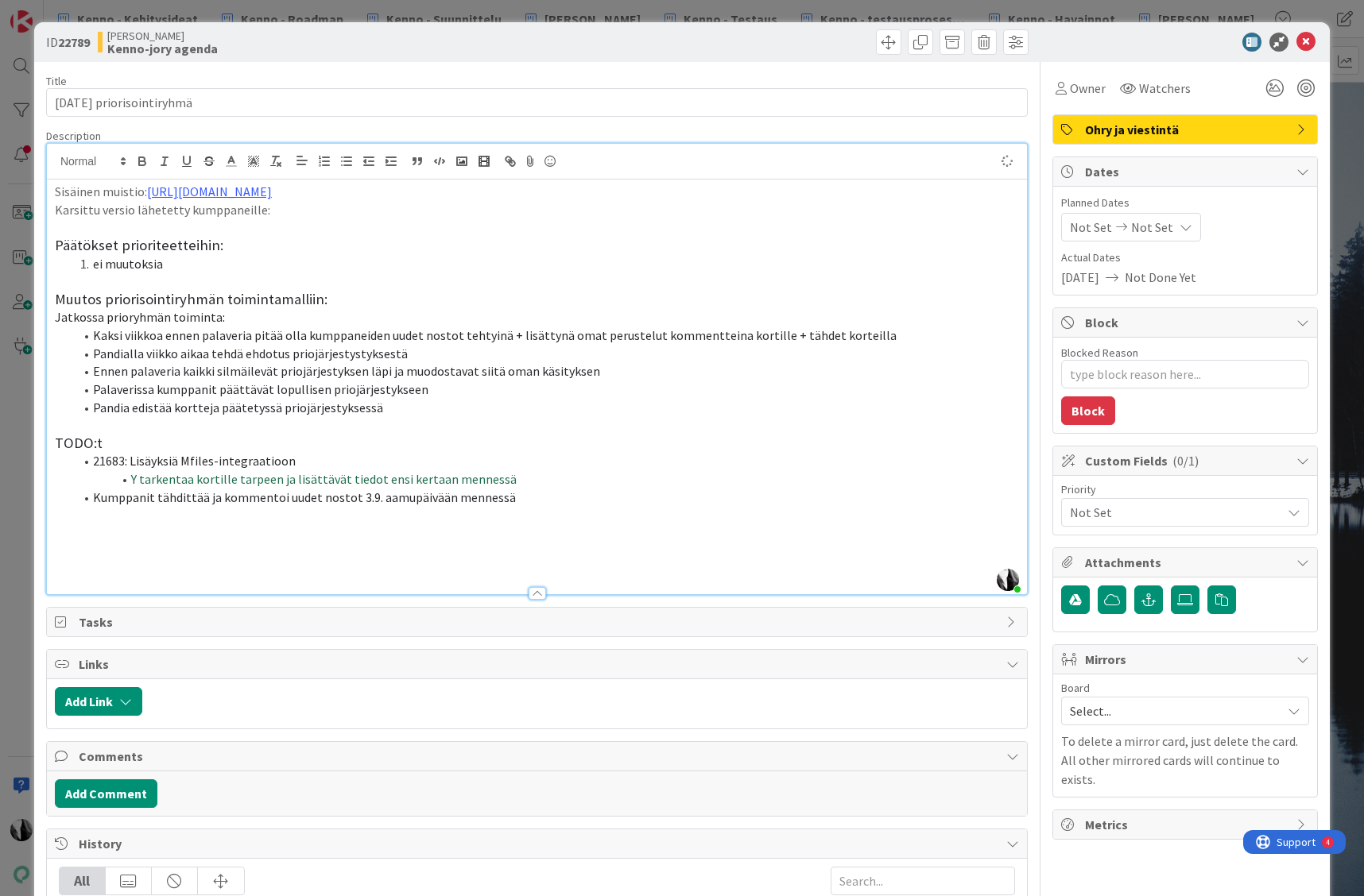
type textarea "x"
click at [53, 298] on div "Sisäinen muistio: https://pandia-oy.atlassian.net/wiki/spaces/KEN/pages/1244004…" at bounding box center [536, 387] width 980 height 415
click at [1116, 52] on div "ID 22789 Kenno JoRy Kenno-jory agenda" at bounding box center [681, 41] width 1295 height 39
click at [1116, 38] on div at bounding box center [1177, 42] width 281 height 19
click at [1116, 40] on icon at bounding box center [1305, 42] width 19 height 19
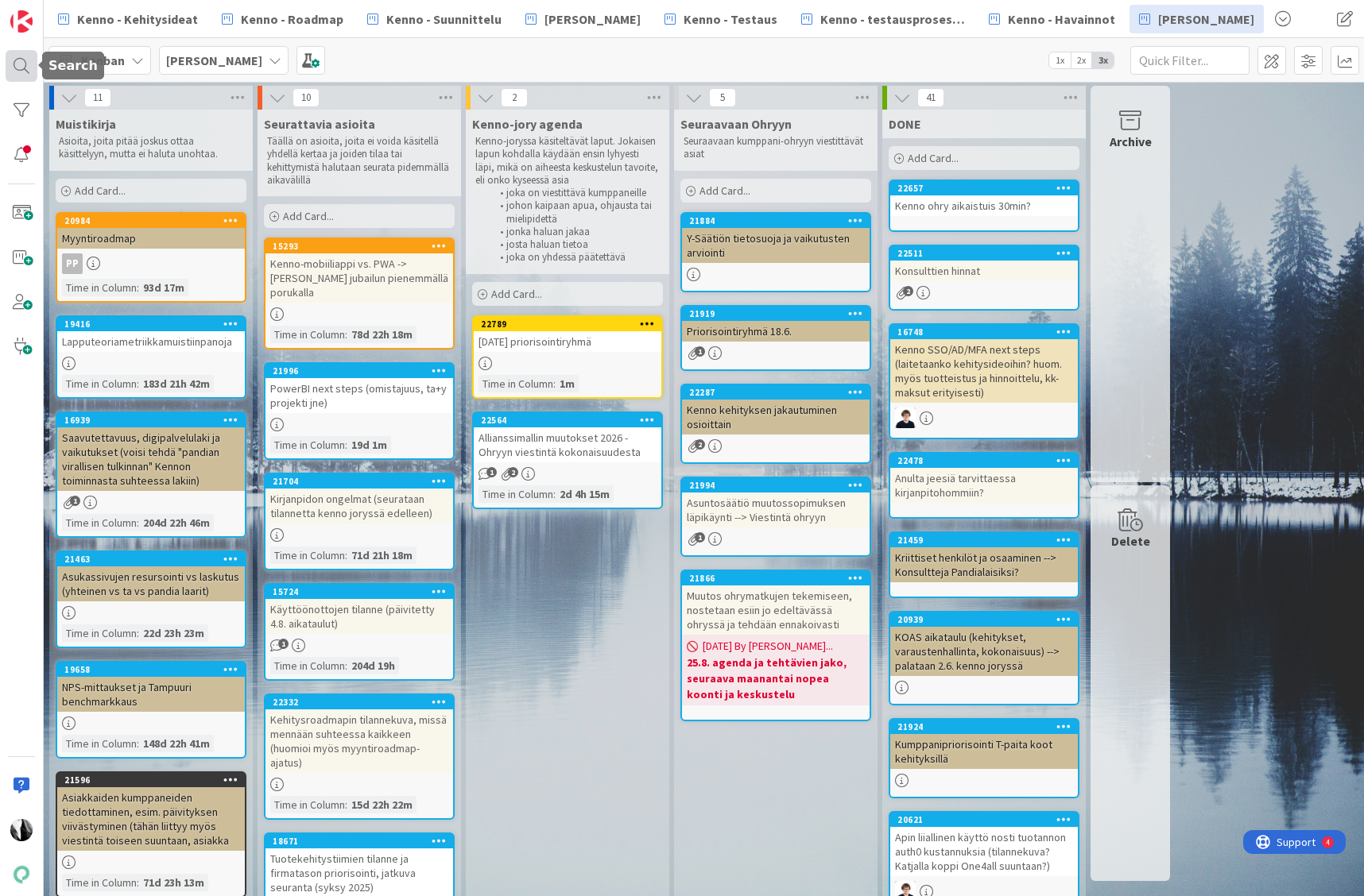
click at [26, 63] on div at bounding box center [21, 66] width 32 height 32
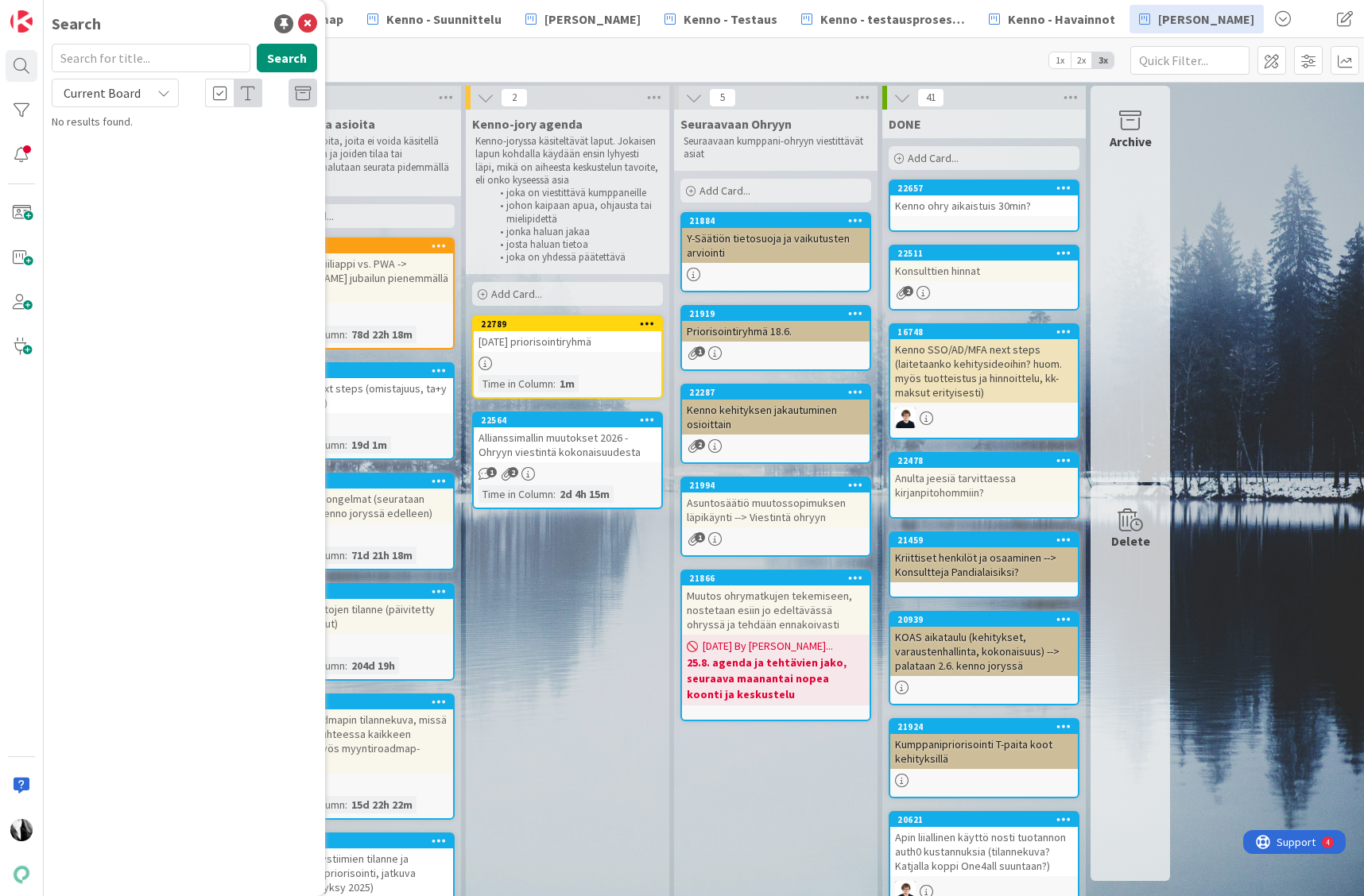
click at [113, 61] on input "text" at bounding box center [150, 58] width 199 height 28
type input "9307"
click at [106, 92] on span "Current Board" at bounding box center [102, 93] width 77 height 16
click at [95, 152] on span "All Boards" at bounding box center [143, 158] width 165 height 24
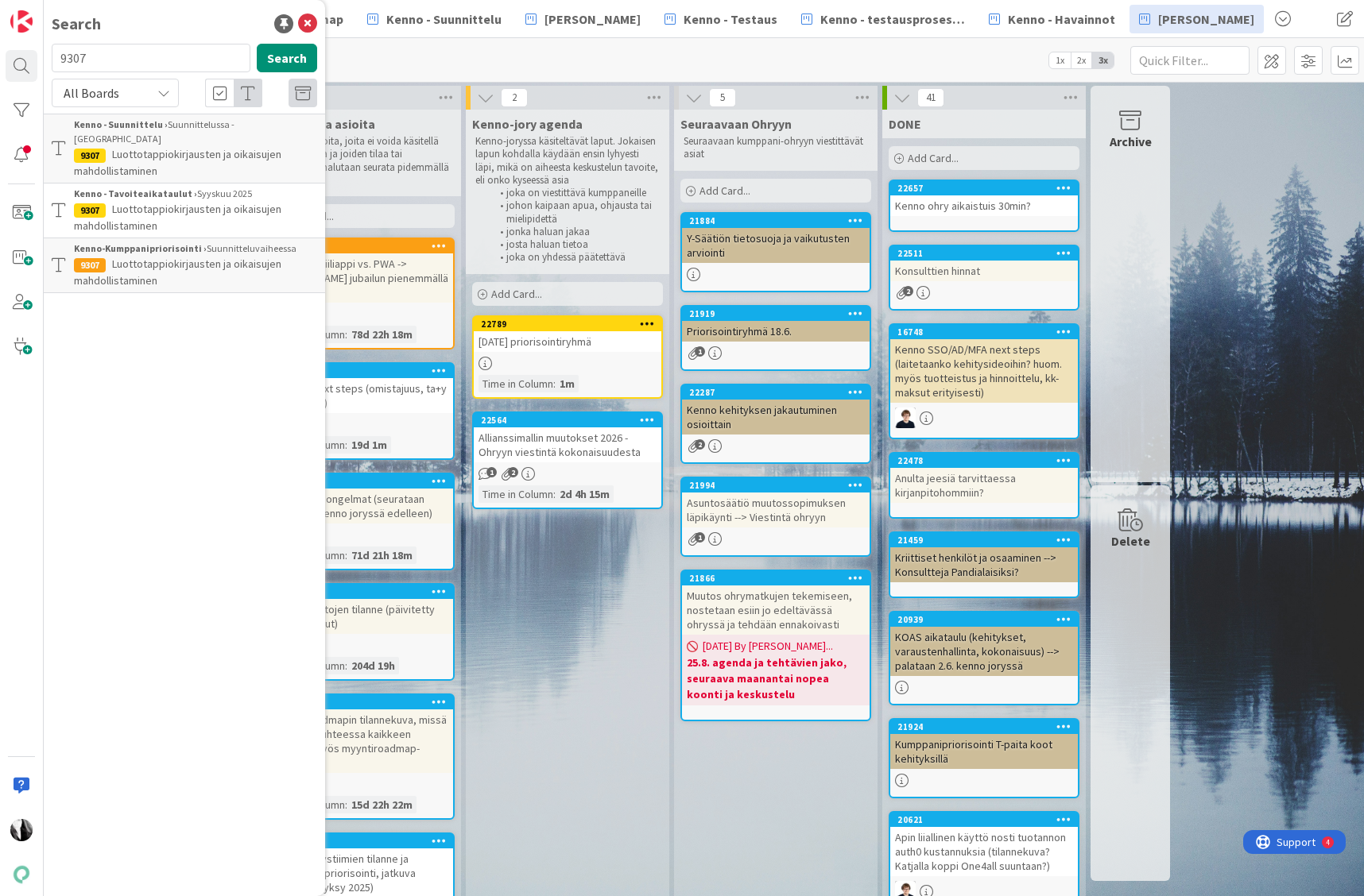
click at [158, 147] on span "Luottotappiokirjausten ja oikaisujen mahdollistaminen" at bounding box center [178, 162] width 207 height 31
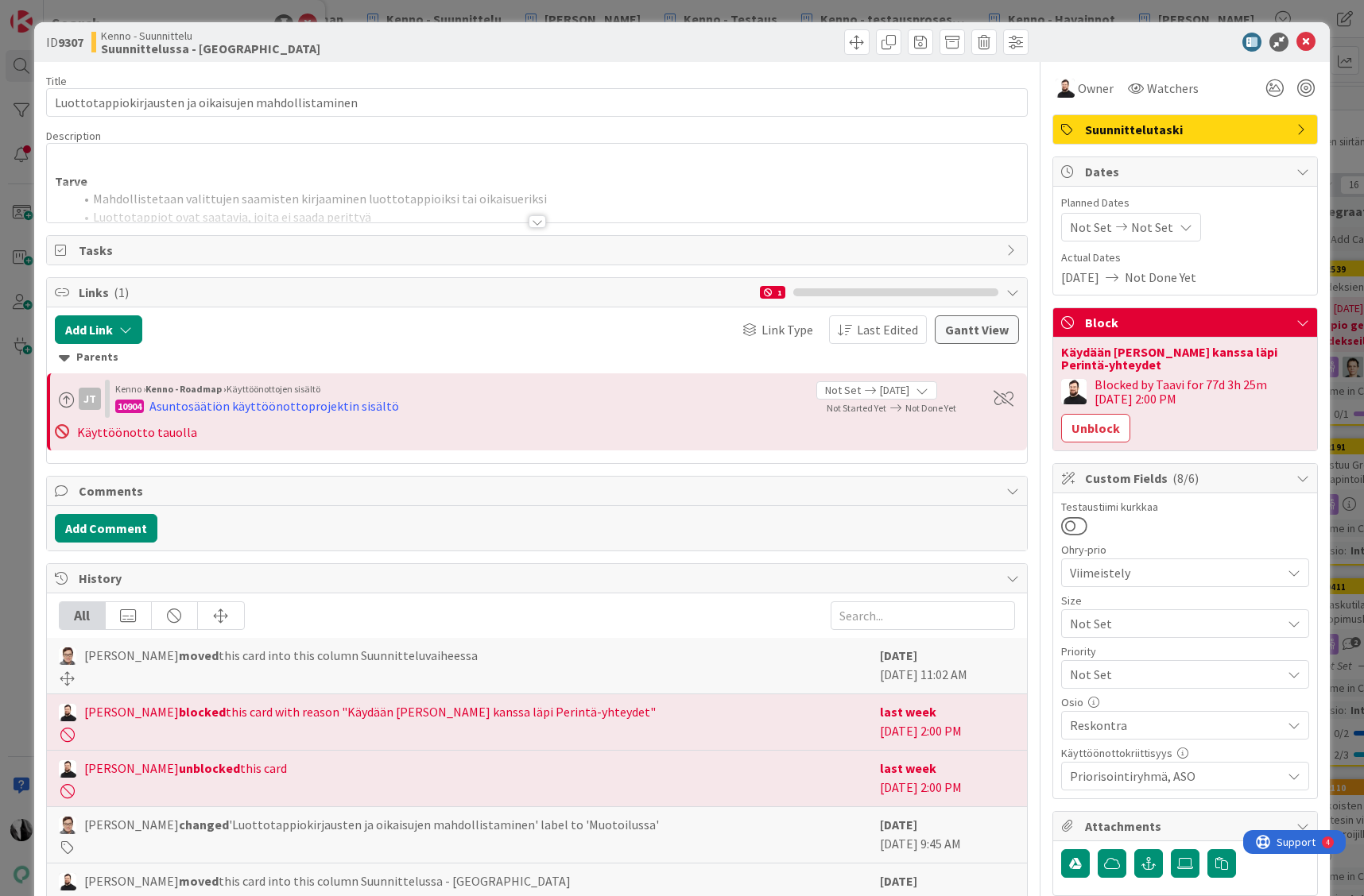
click at [532, 215] on div at bounding box center [537, 222] width 17 height 13
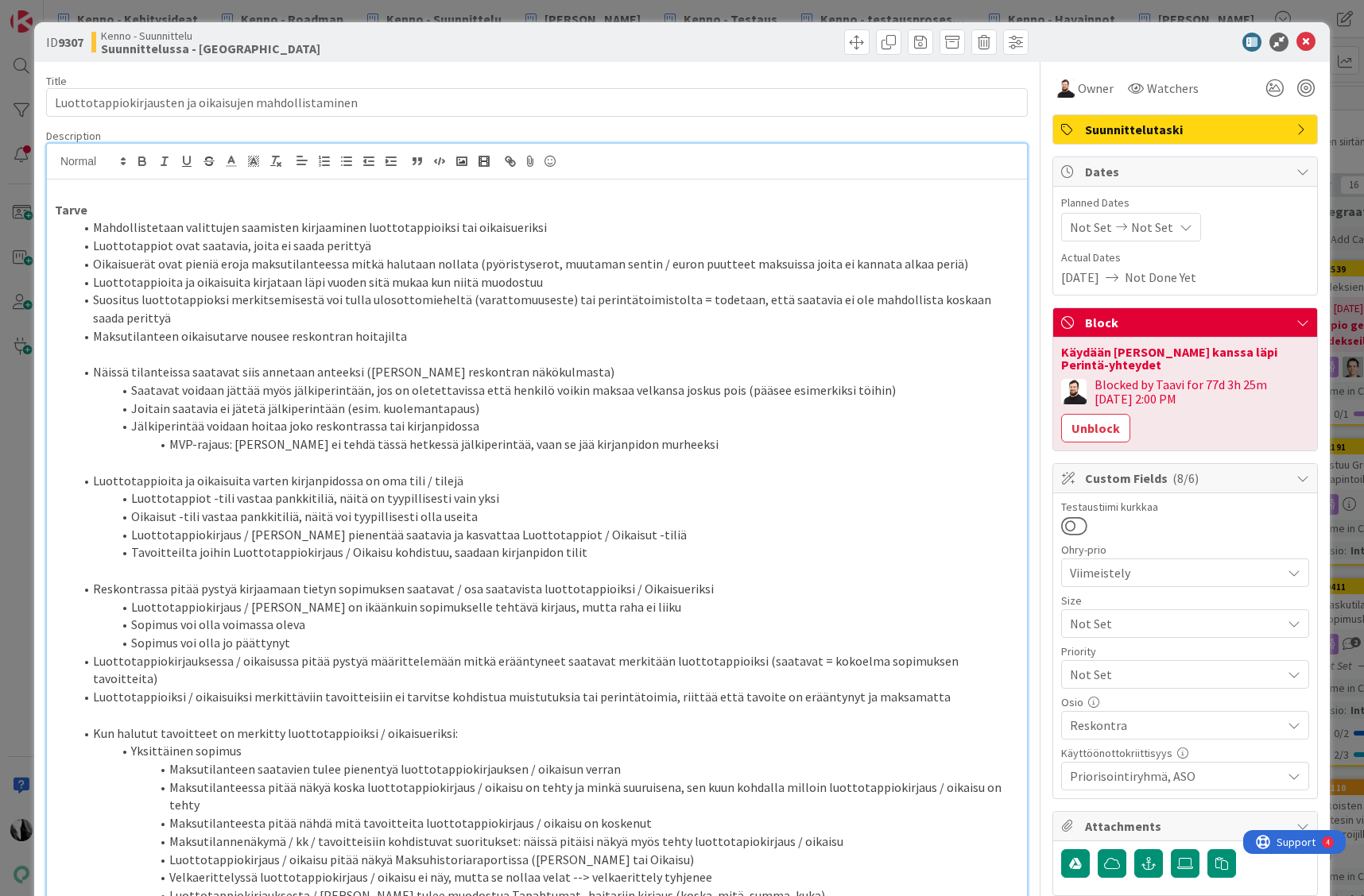
click at [93, 264] on li "Oikaisuerät ovat pieniä eroja maksutilanteessa mitkä halutaan nollata (pyöristy…" at bounding box center [546, 264] width 945 height 18
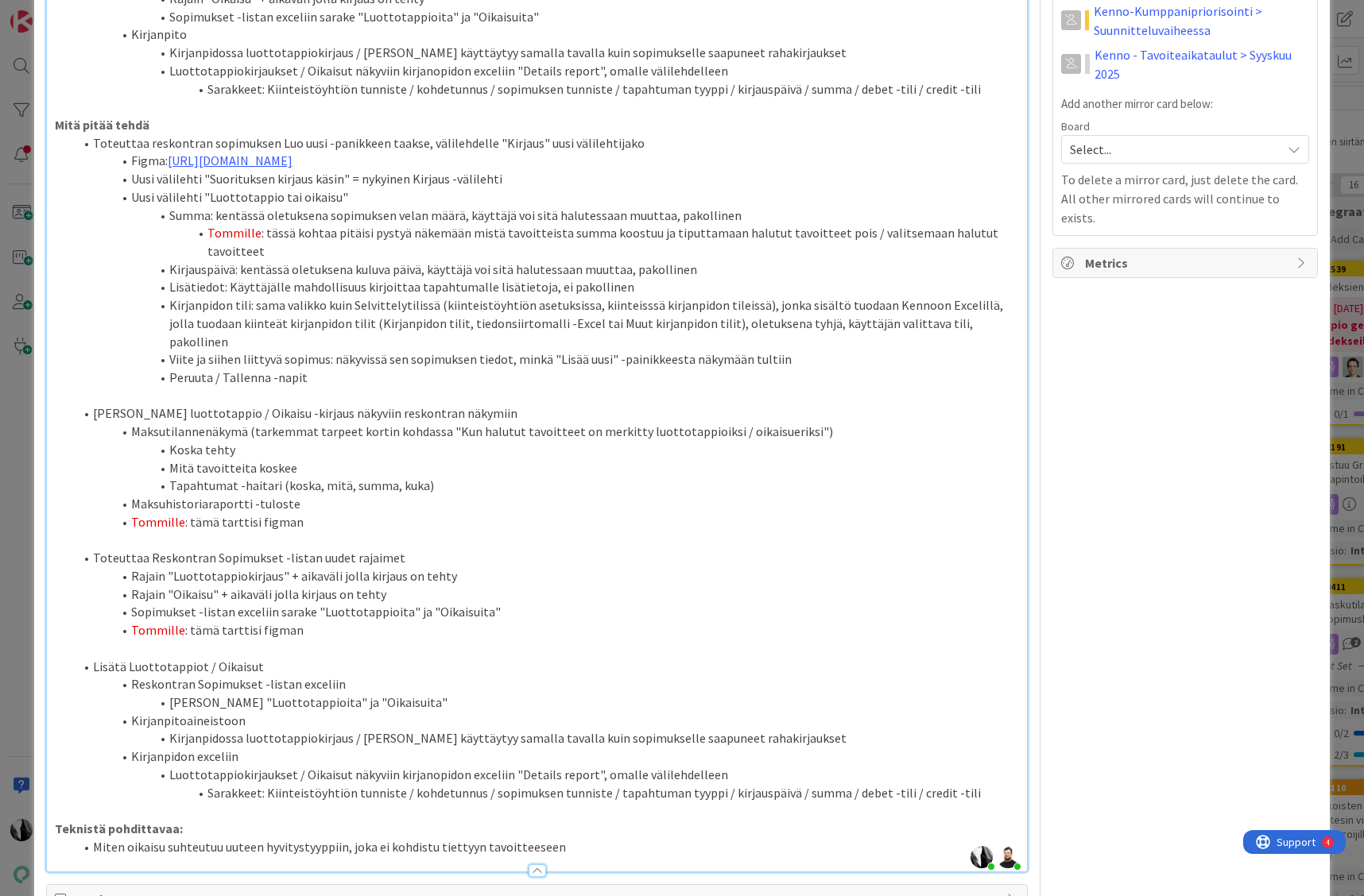
scroll to position [966, 0]
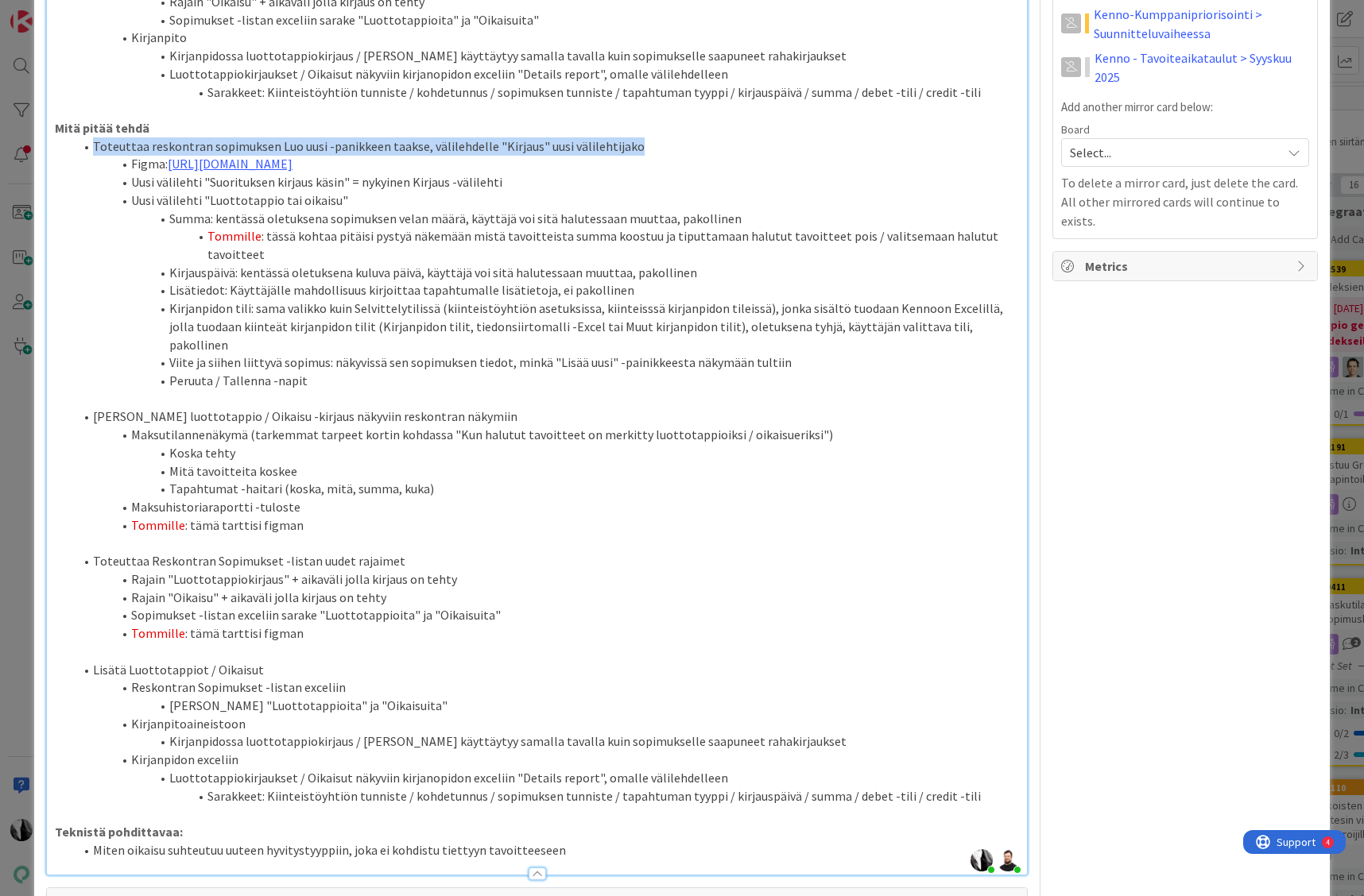
drag, startPoint x: 91, startPoint y: 93, endPoint x: 630, endPoint y: 99, distance: 539.0
click at [630, 137] on li "Toteuttaa reskontran sopimuksen Luo uusi -panikkeen taakse, välilehdelle "Kirja…" at bounding box center [546, 147] width 945 height 18
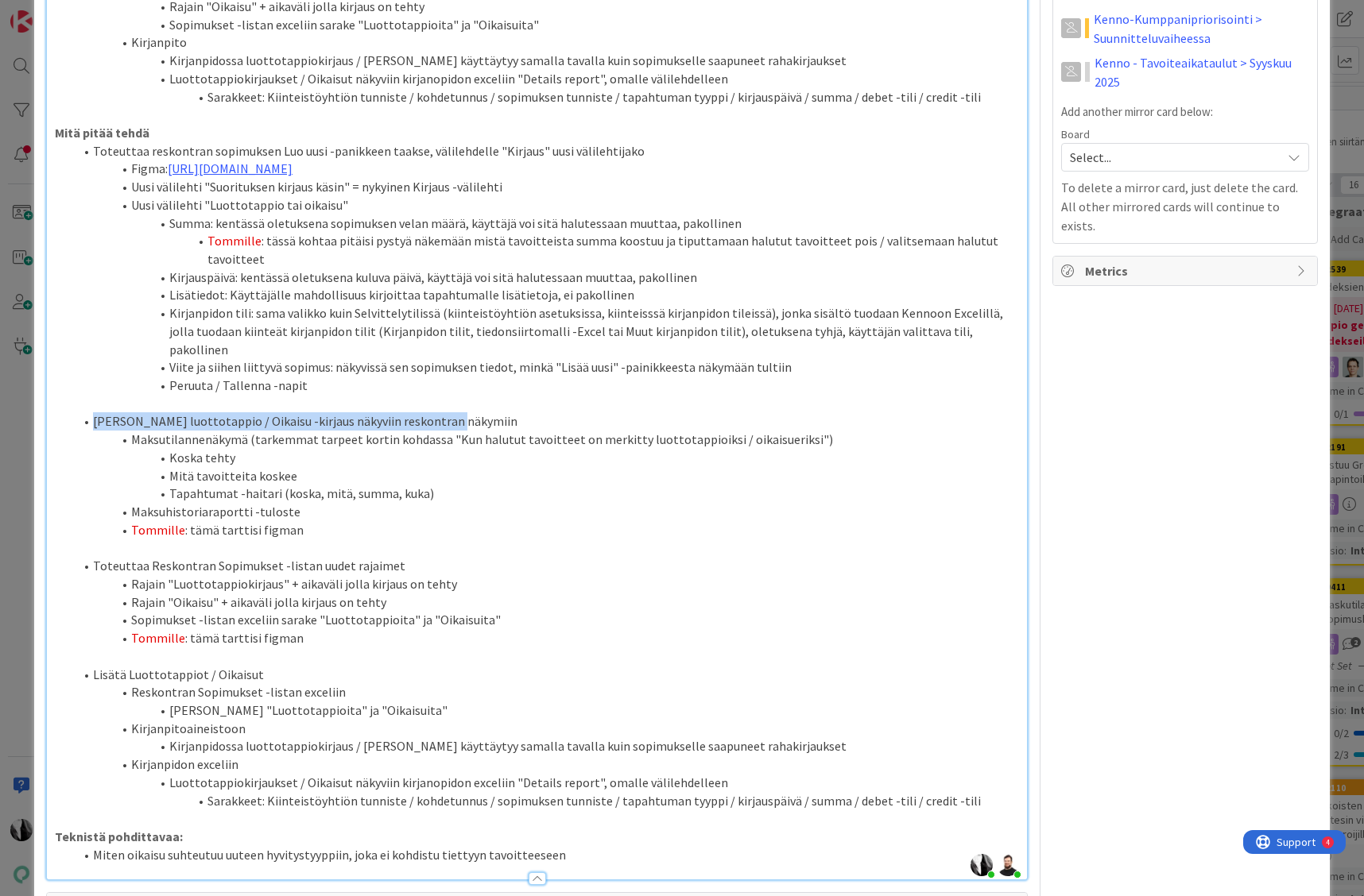
drag, startPoint x: 94, startPoint y: 332, endPoint x: 465, endPoint y: 332, distance: 371.0
click at [465, 412] on li "Tuoda luottotappio / Oikaisu -kirjaus näkyviin reskontran näkymiin" at bounding box center [546, 421] width 945 height 18
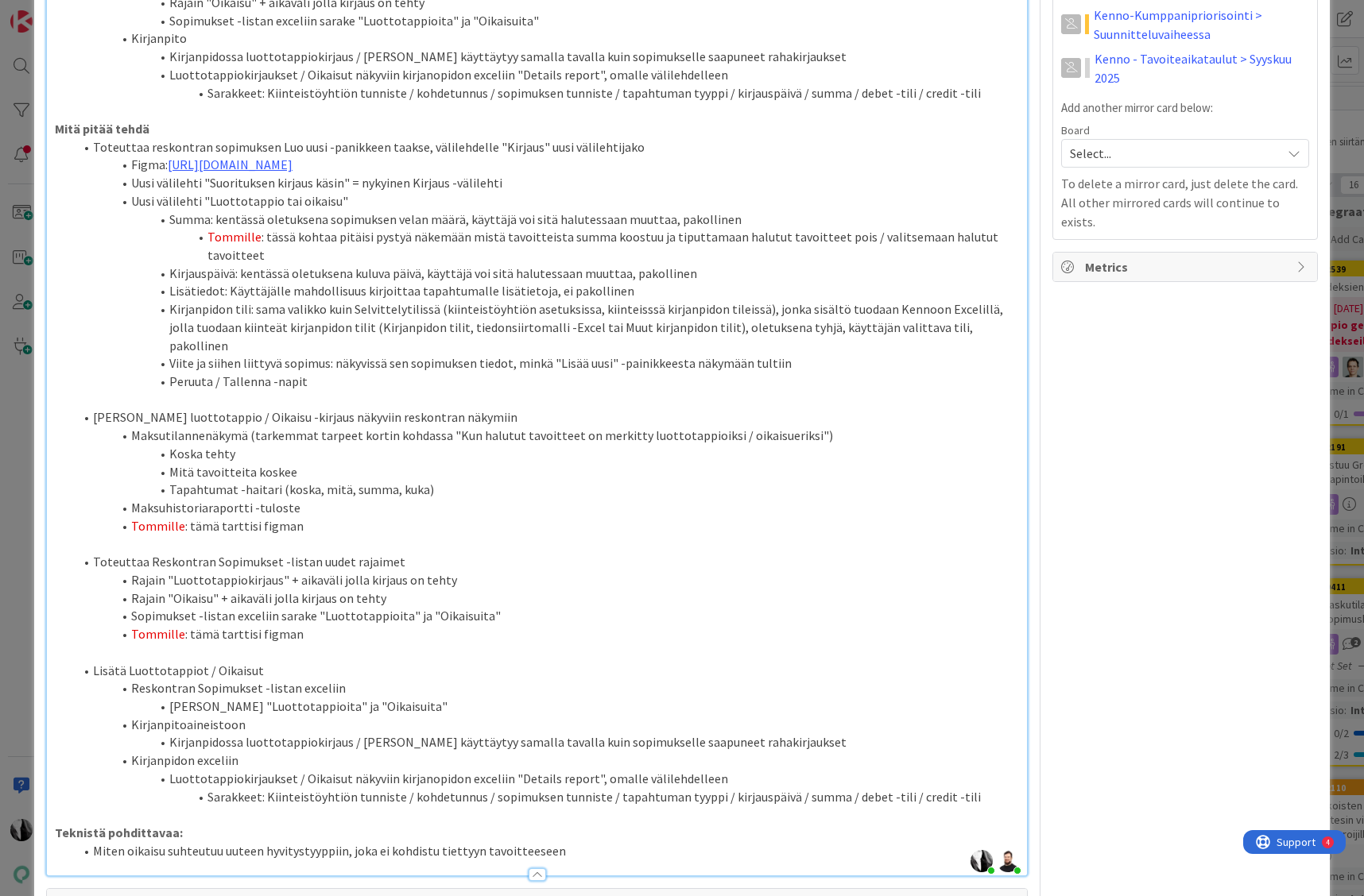
drag, startPoint x: 107, startPoint y: 478, endPoint x: 365, endPoint y: 464, distance: 258.4
click at [361, 553] on li "Toteuttaa Reskontran Sopimukset -listan uudet rajaimet" at bounding box center [546, 563] width 945 height 18
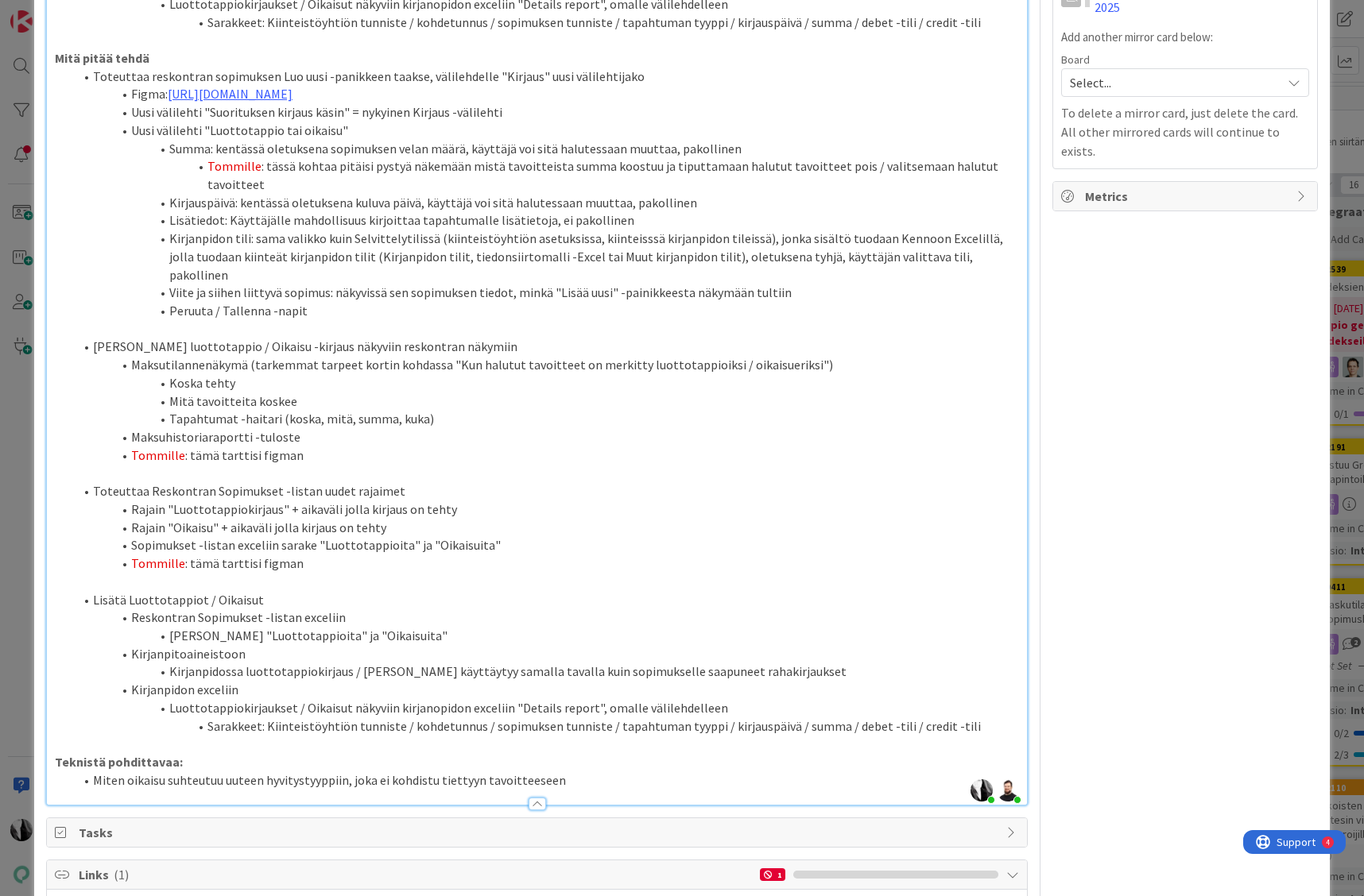
scroll to position [1041, 0]
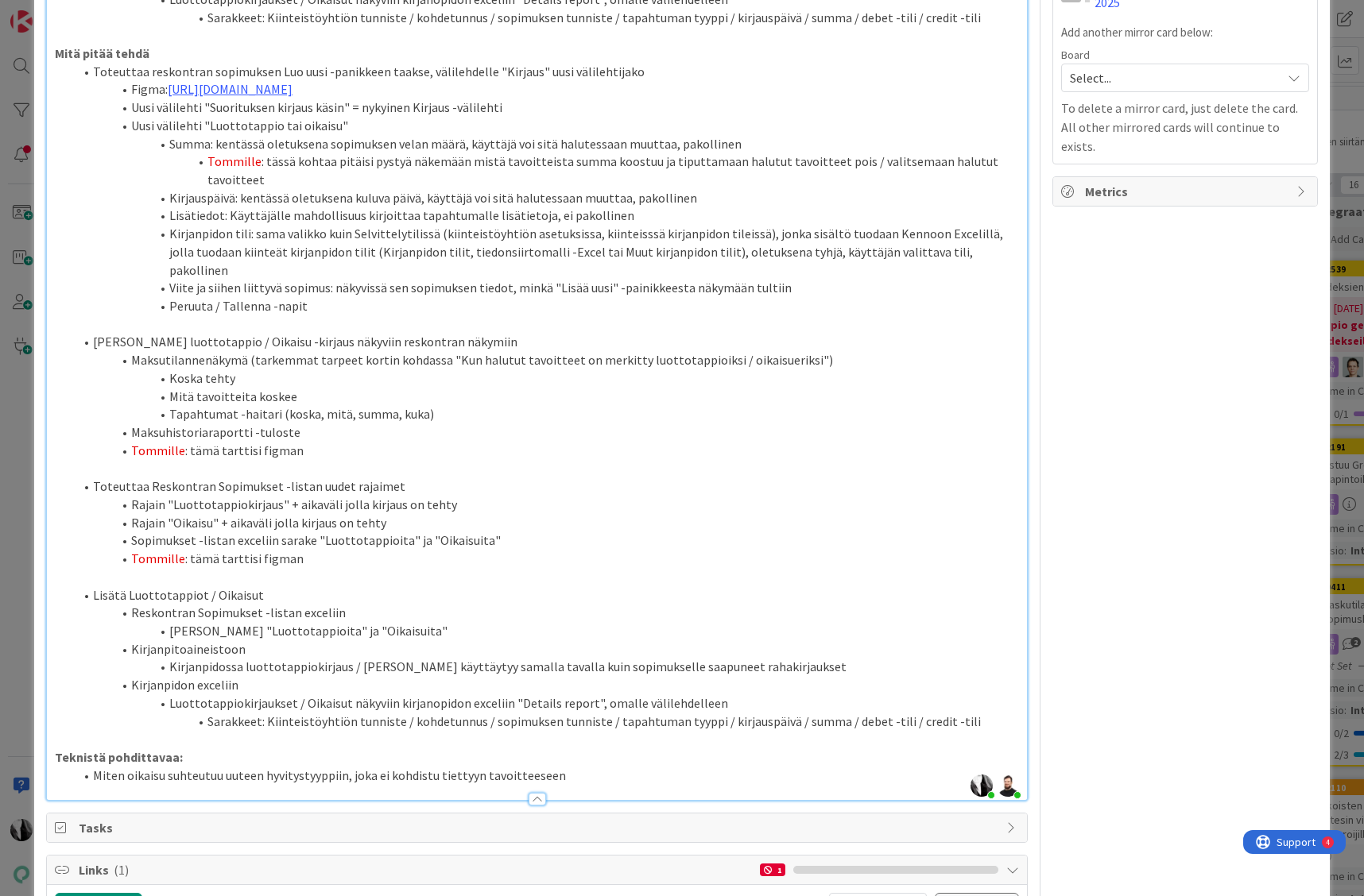
drag, startPoint x: 90, startPoint y: 508, endPoint x: 260, endPoint y: 505, distance: 170.0
click at [259, 586] on li "Lisätä Luottotappiot / Oikaisut" at bounding box center [546, 596] width 945 height 18
click at [332, 586] on li "Lisätä Luottotappiot / Oikaisut" at bounding box center [546, 596] width 945 height 18
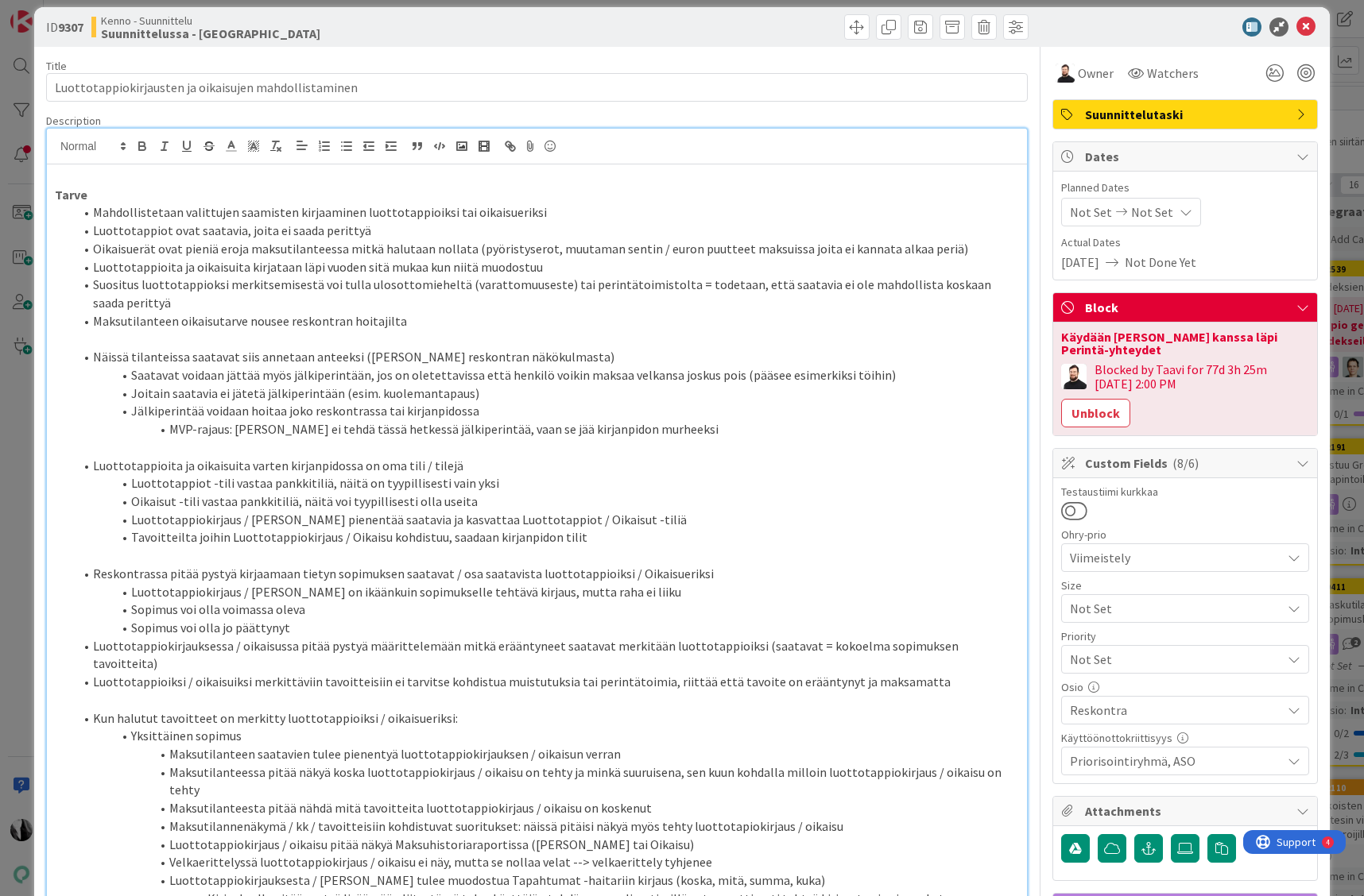
scroll to position [0, 0]
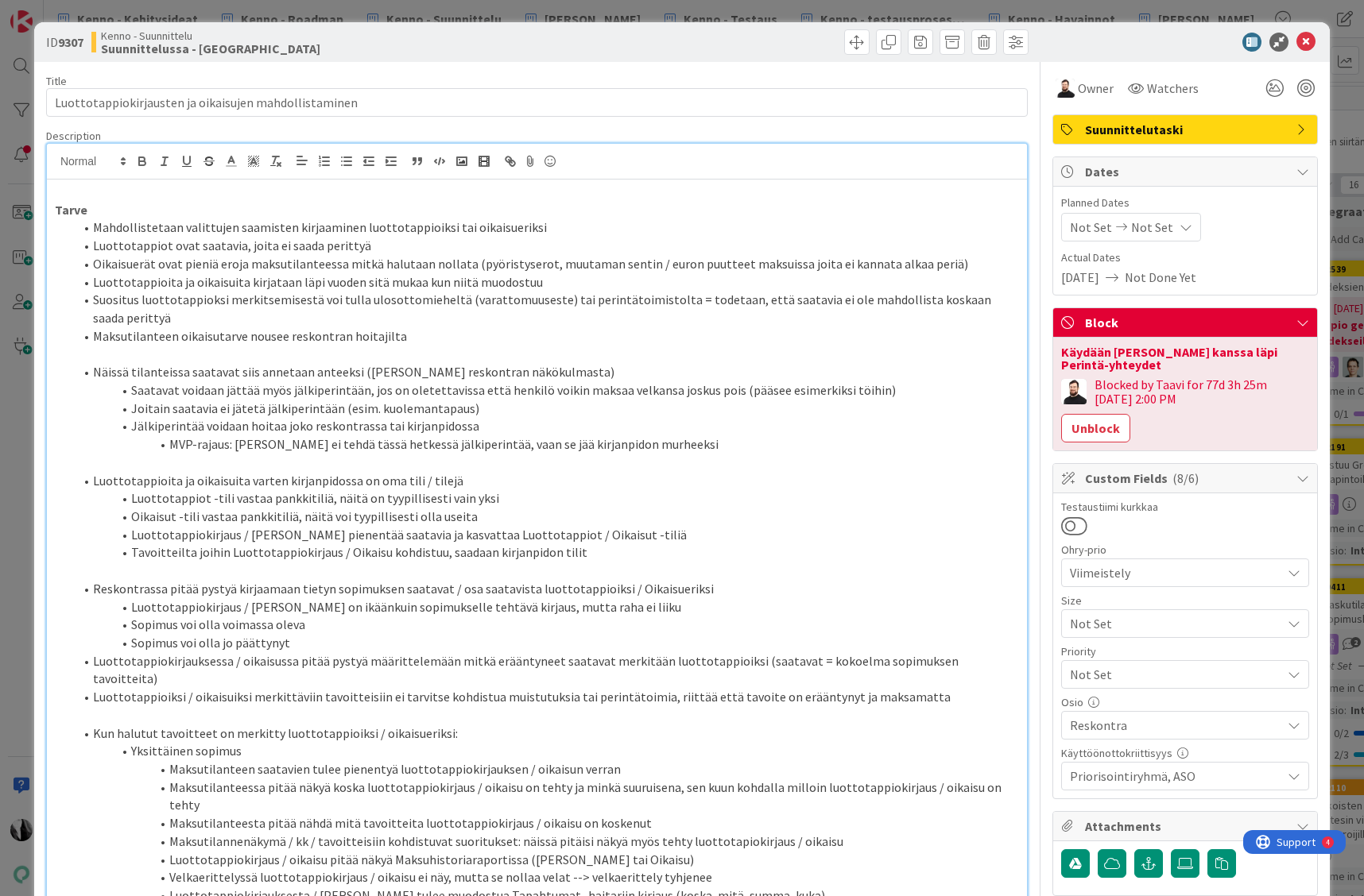
click at [717, 41] on div at bounding box center [786, 42] width 488 height 26
click at [1116, 27] on div "ID 9307 Kenno - Suunnittelu Suunnittelussa - Rautalangat" at bounding box center [681, 41] width 1295 height 39
click at [1116, 41] on div at bounding box center [1177, 42] width 281 height 19
click at [1099, 429] on button "Unblock" at bounding box center [1095, 428] width 69 height 28
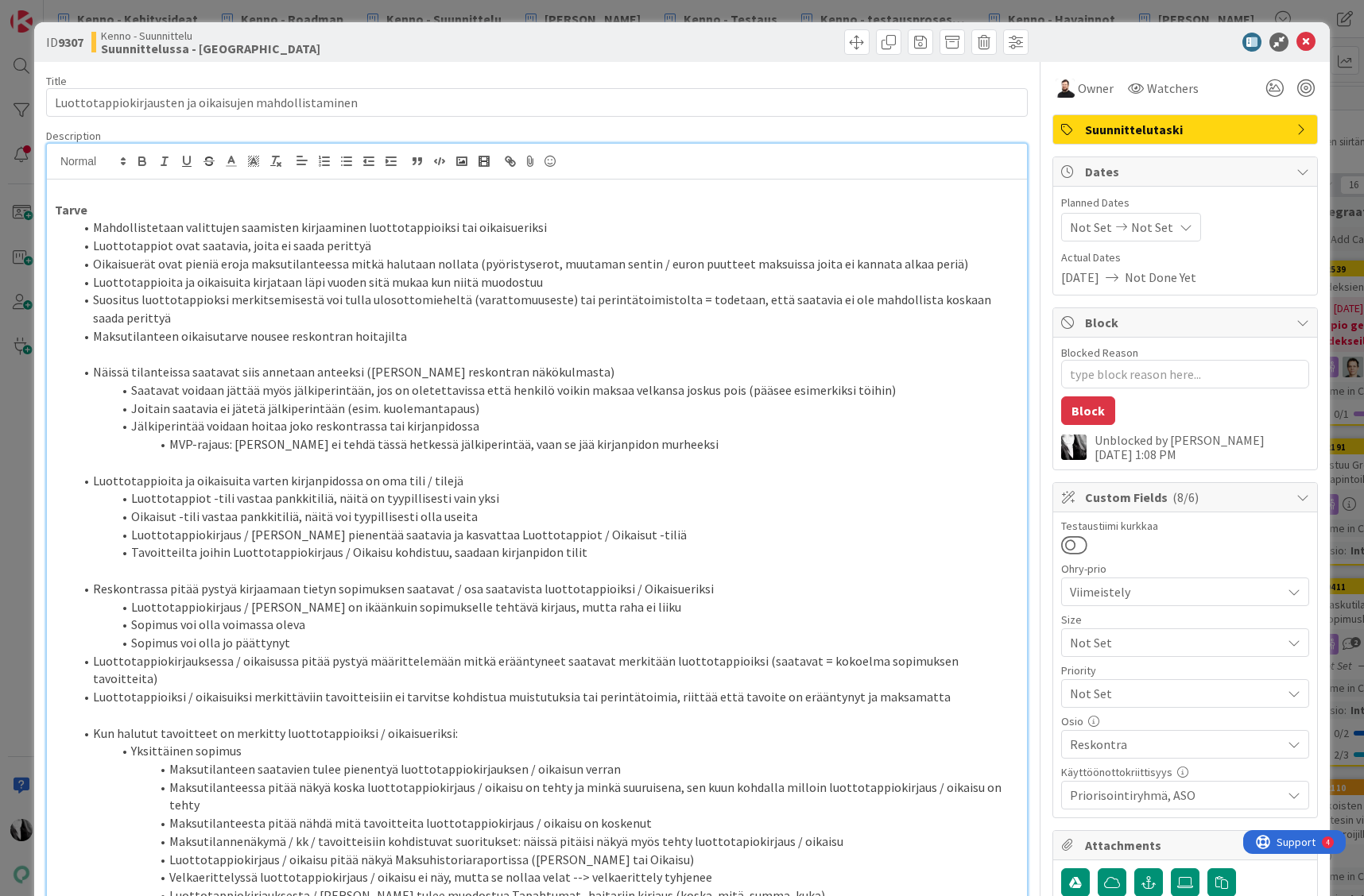
type textarea "x"
click at [1116, 53] on div "ID 9307 Kenno - Suunnittelu Suunnittelussa - Rautalangat" at bounding box center [681, 41] width 1295 height 39
click at [1116, 38] on icon at bounding box center [1305, 42] width 19 height 19
